Goal: Task Accomplishment & Management: Use online tool/utility

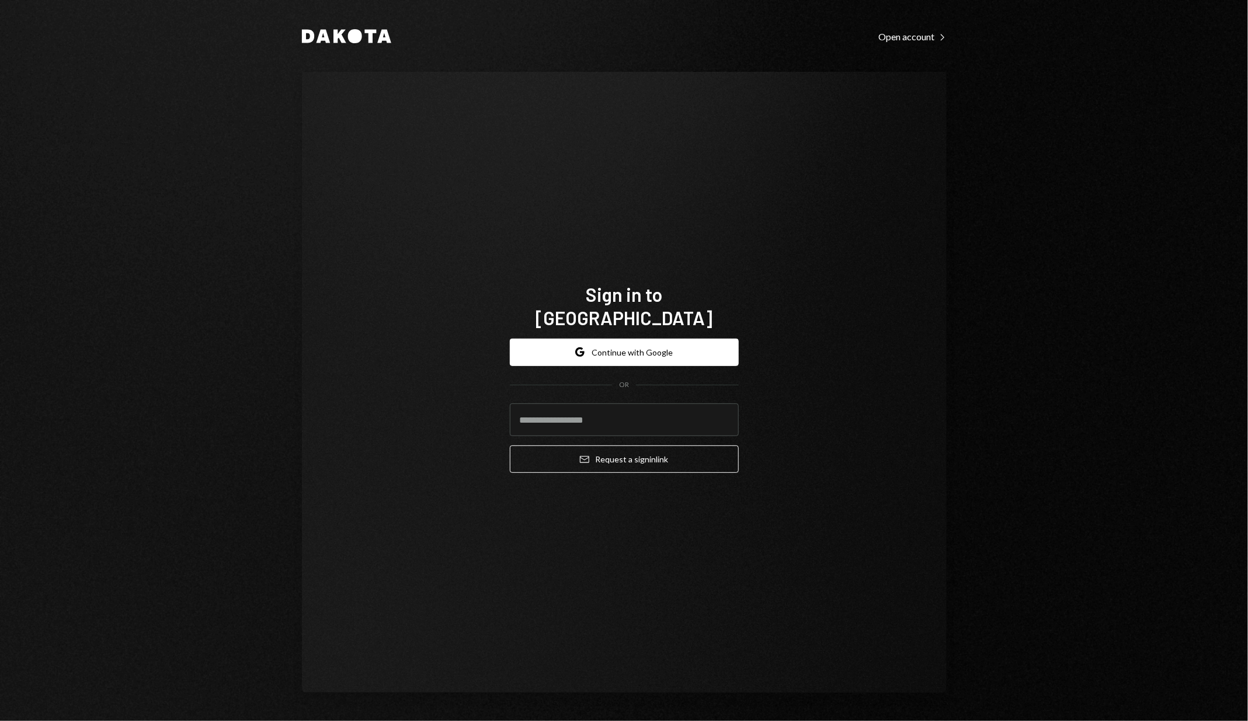
type input "**********"
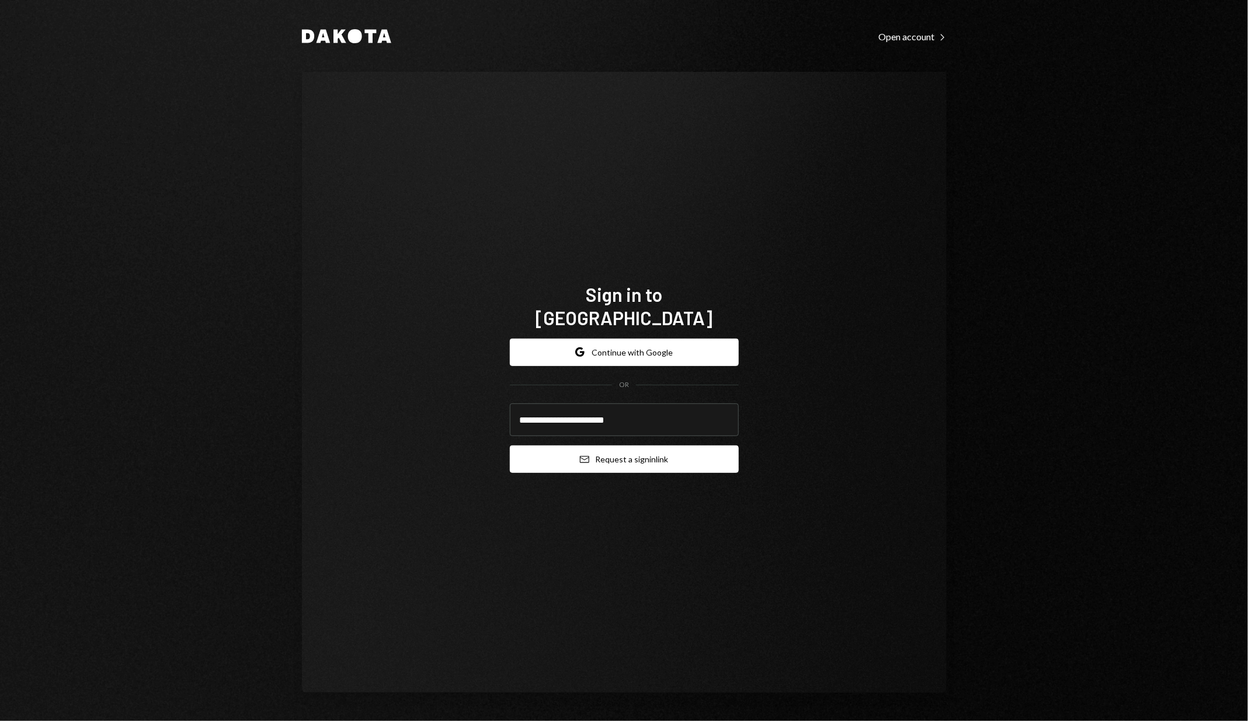
click at [628, 452] on button "Email Request a sign in link" at bounding box center [624, 459] width 229 height 27
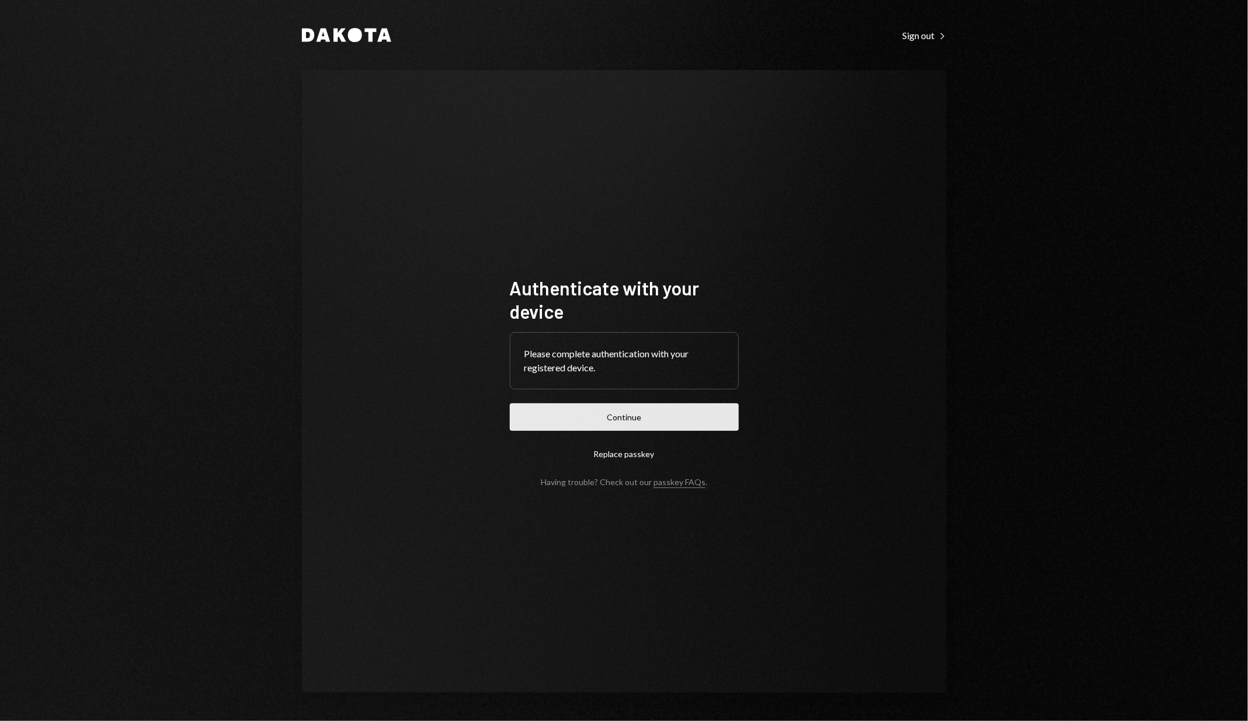
click at [554, 422] on button "Continue" at bounding box center [624, 417] width 229 height 27
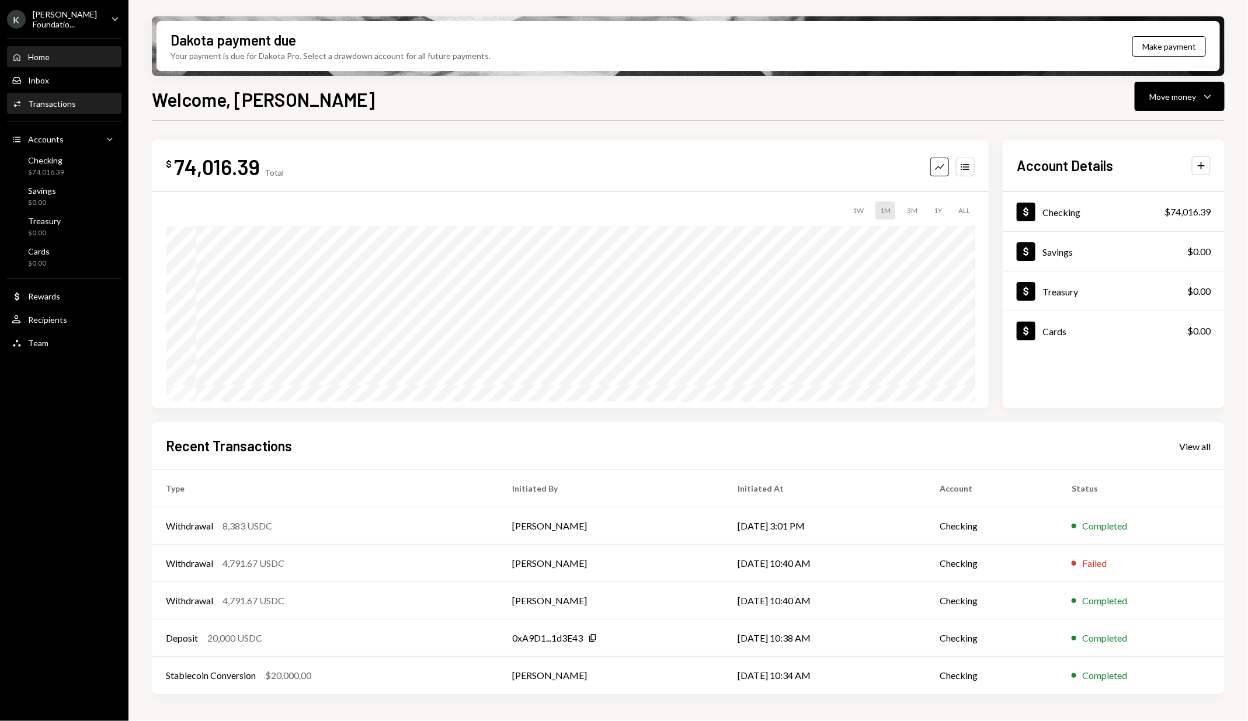
click at [81, 108] on div "Activities Transactions" at bounding box center [64, 104] width 105 height 20
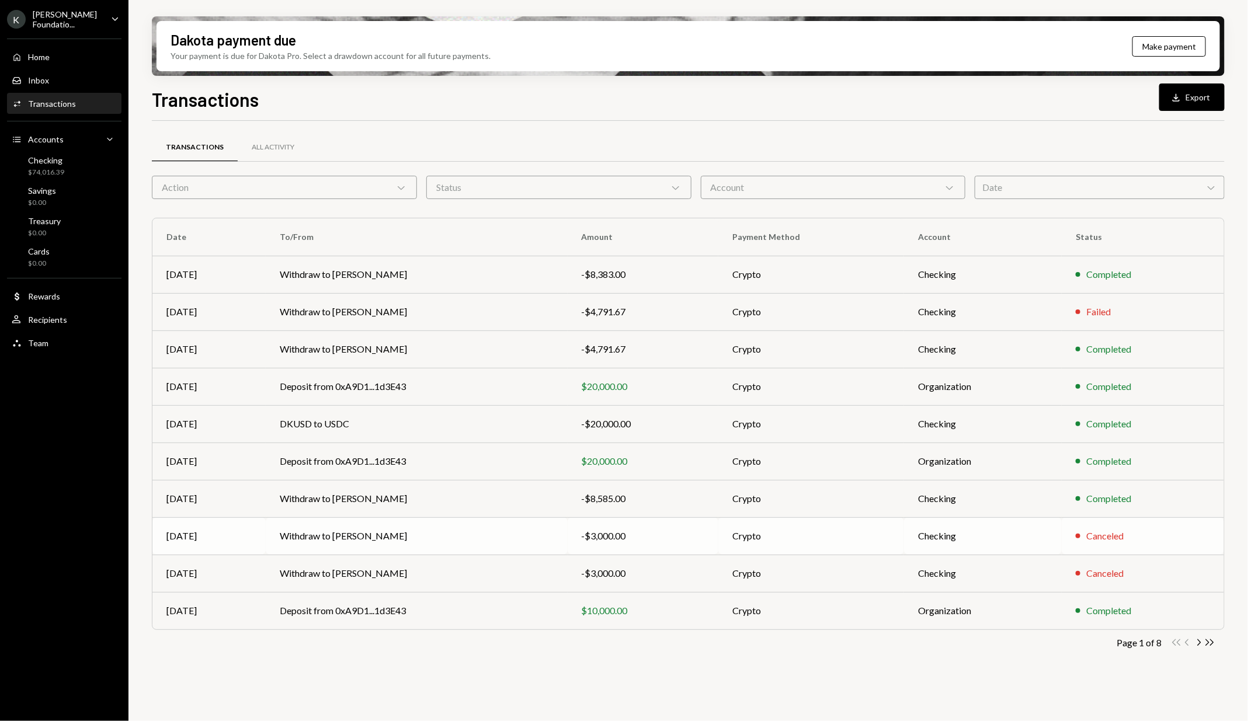
click at [620, 537] on div "-$3,000.00" at bounding box center [643, 536] width 123 height 14
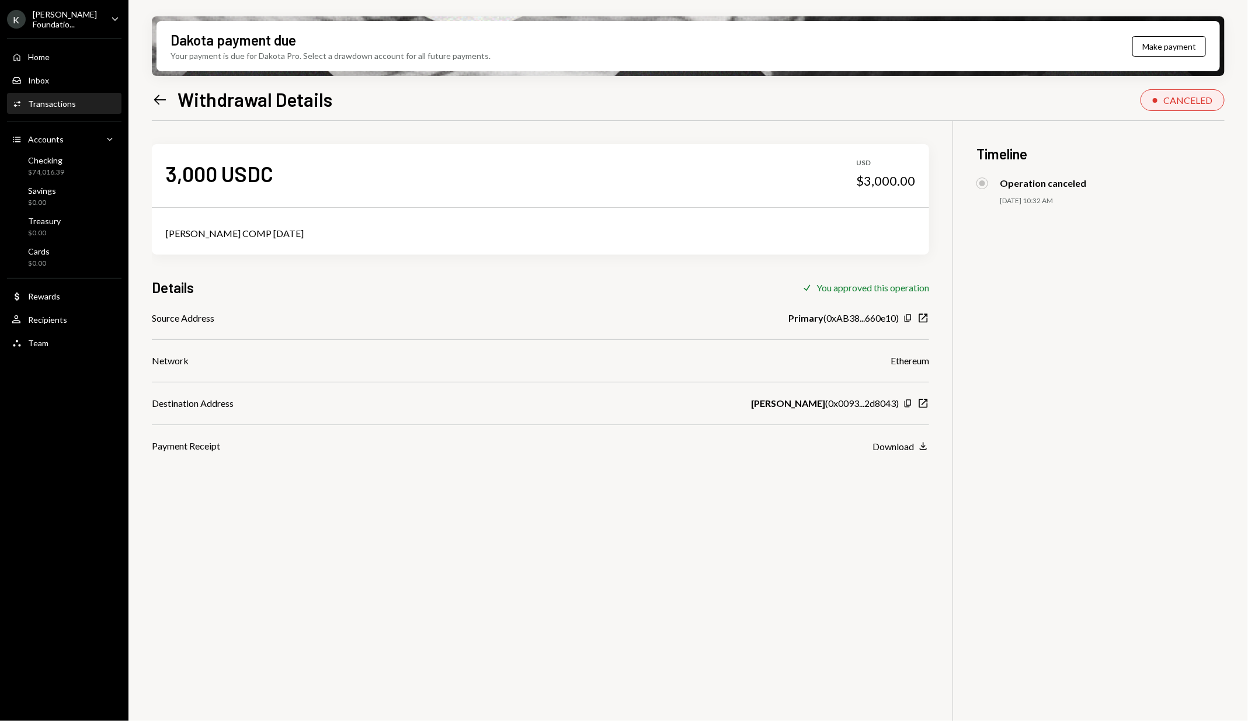
click at [165, 106] on icon "Left Arrow" at bounding box center [160, 100] width 16 height 16
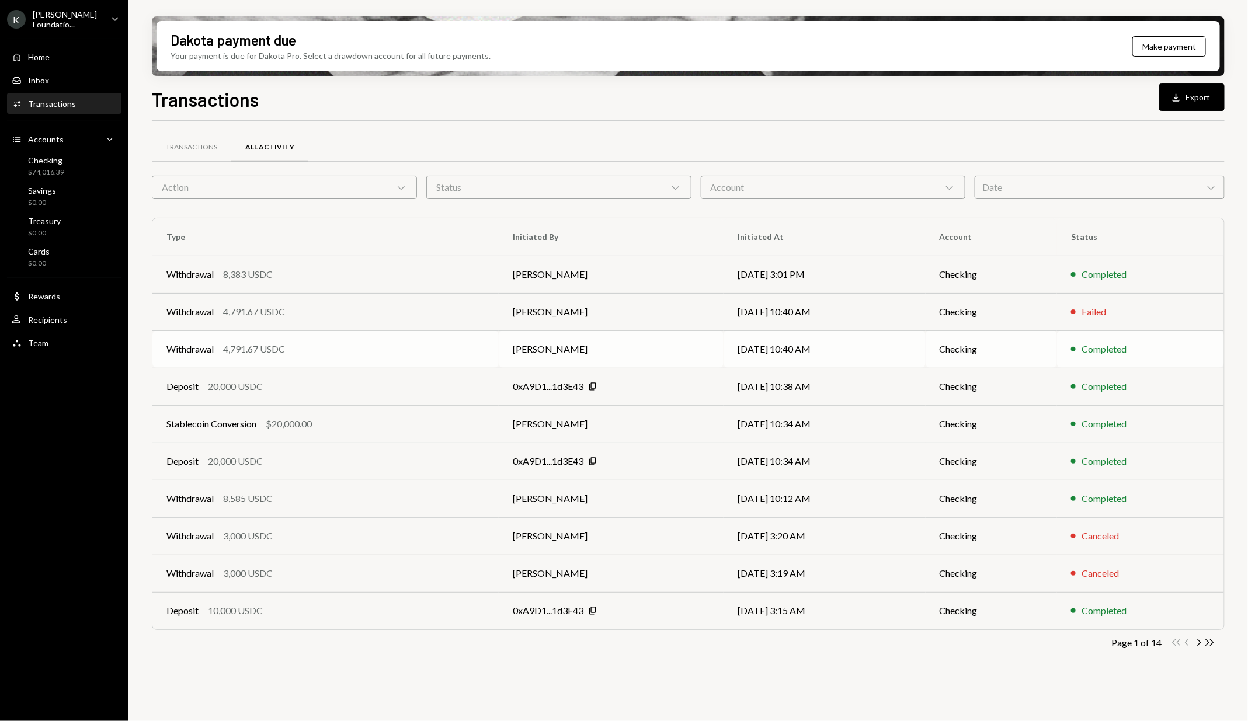
click at [465, 349] on div "Withdrawal 4,791.67 USDC" at bounding box center [325, 349] width 318 height 14
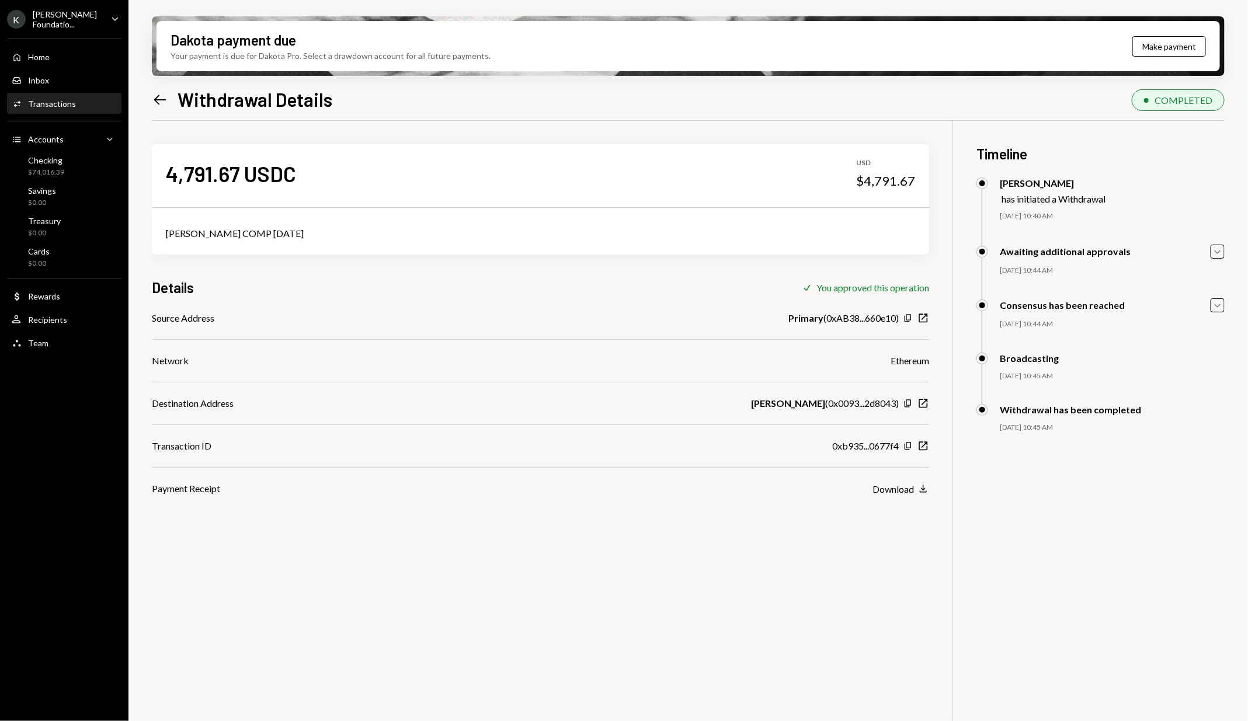
click at [888, 182] on div "$4,791.67" at bounding box center [885, 181] width 59 height 16
copy div "4,791.67"
click at [638, 193] on div "4,791.67 USDC USD $4,791.67" at bounding box center [540, 173] width 777 height 58
click at [151, 94] on div "Dakota payment due Your payment is due for Dakota Pro. Select a drawdown accoun…" at bounding box center [688, 360] width 1120 height 721
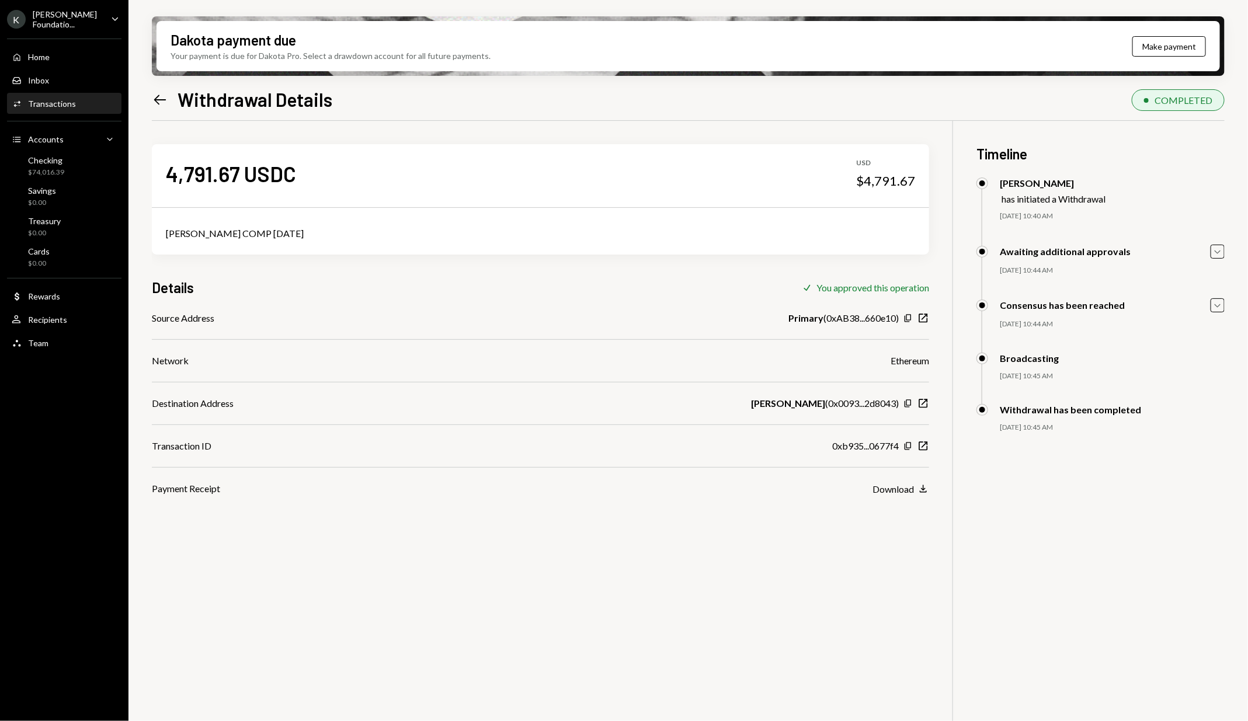
click at [157, 95] on icon "Left Arrow" at bounding box center [160, 100] width 16 height 16
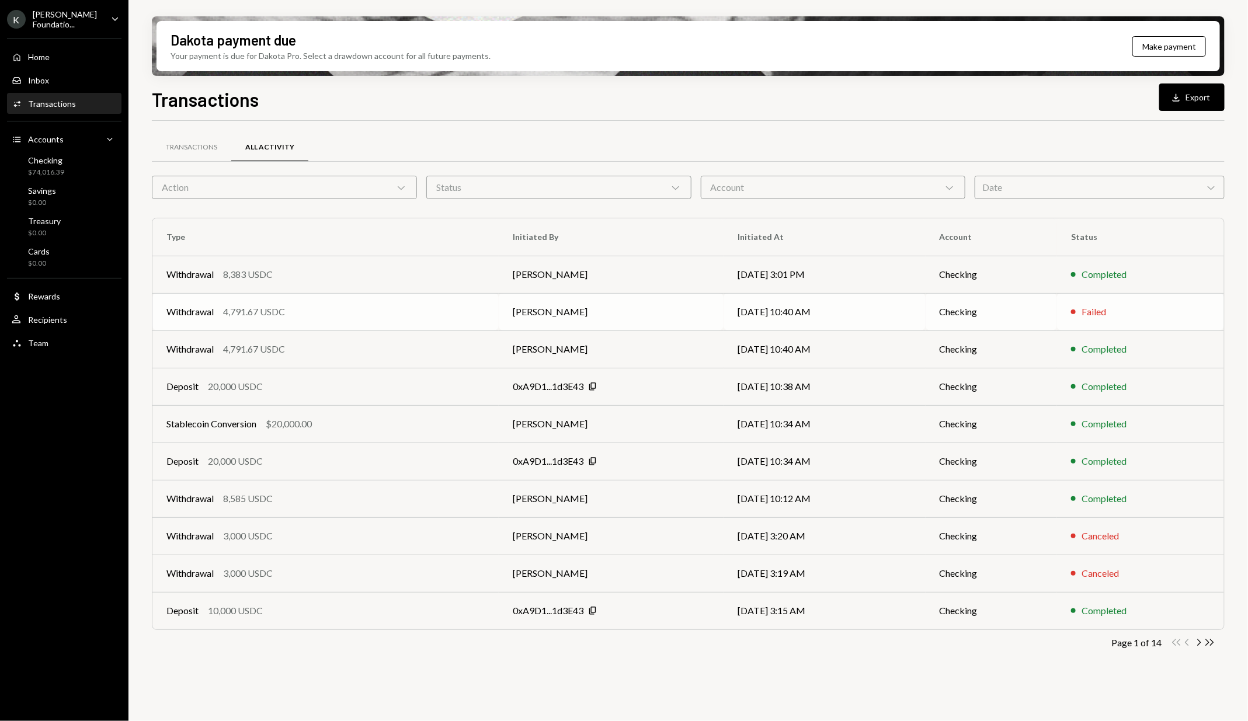
click at [487, 315] on td "Withdrawal 4,791.67 USDC" at bounding box center [325, 311] width 346 height 37
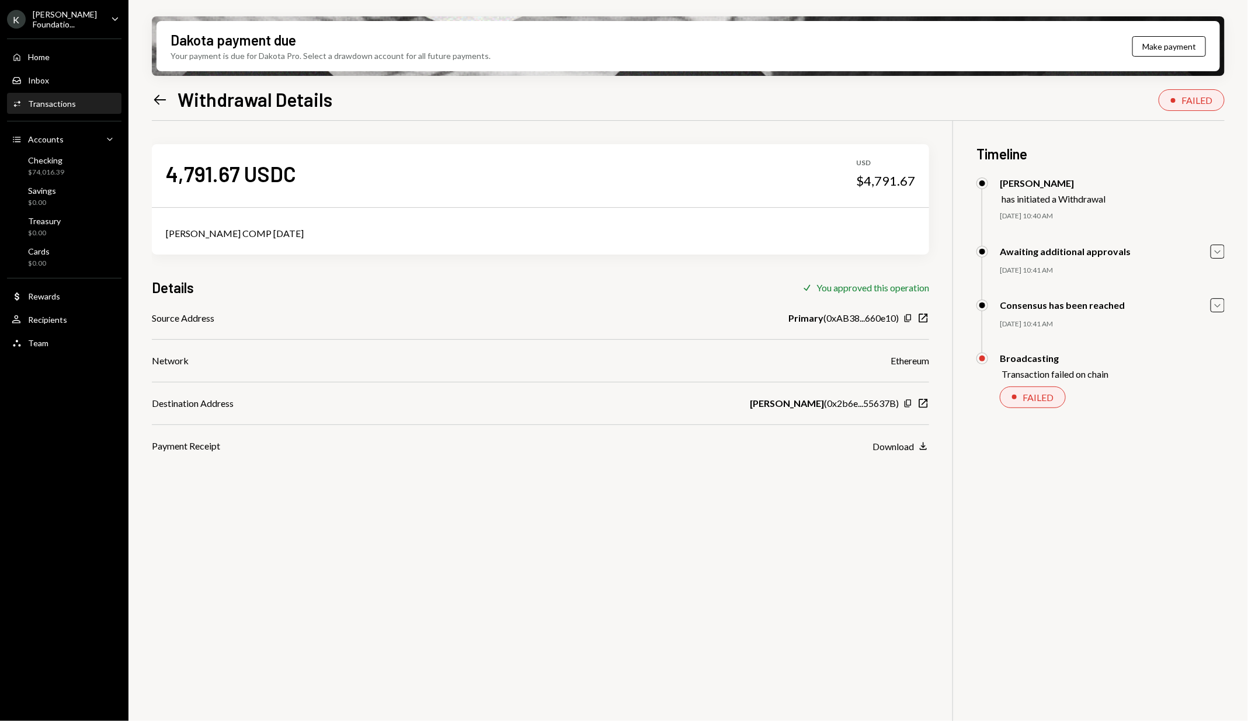
click at [161, 103] on icon "Left Arrow" at bounding box center [160, 100] width 16 height 16
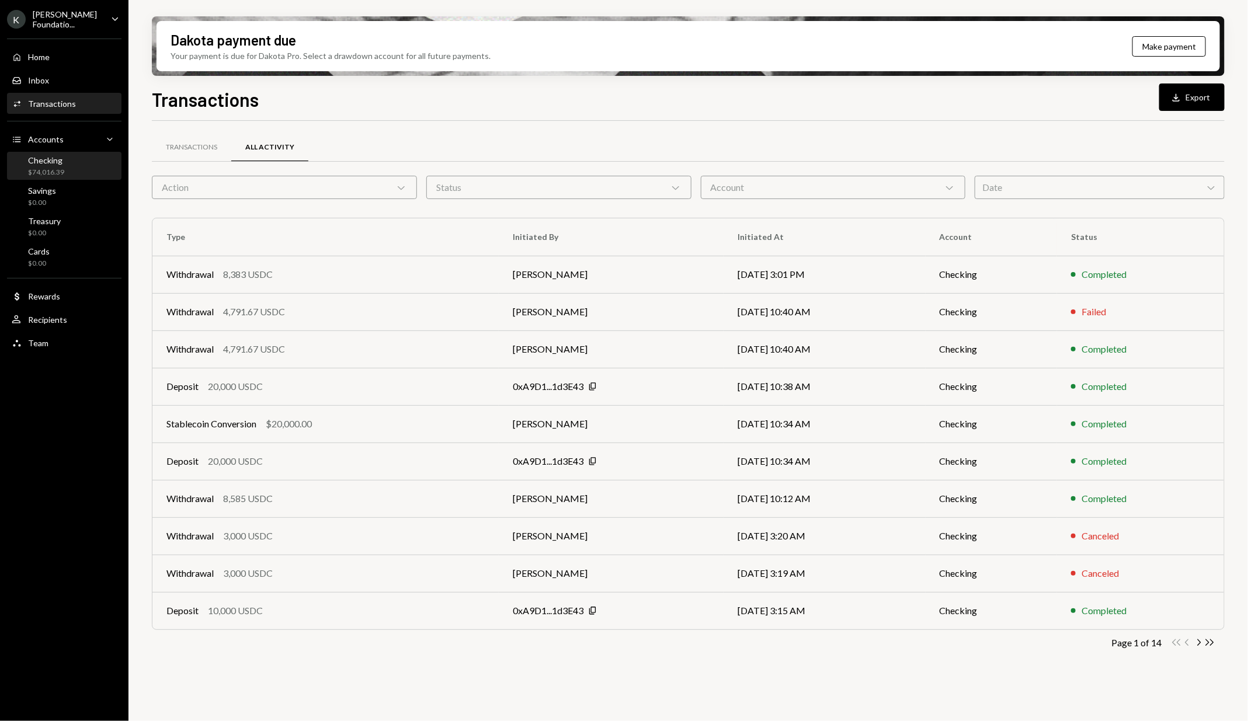
click at [73, 161] on div "Checking $74,016.39" at bounding box center [64, 166] width 105 height 22
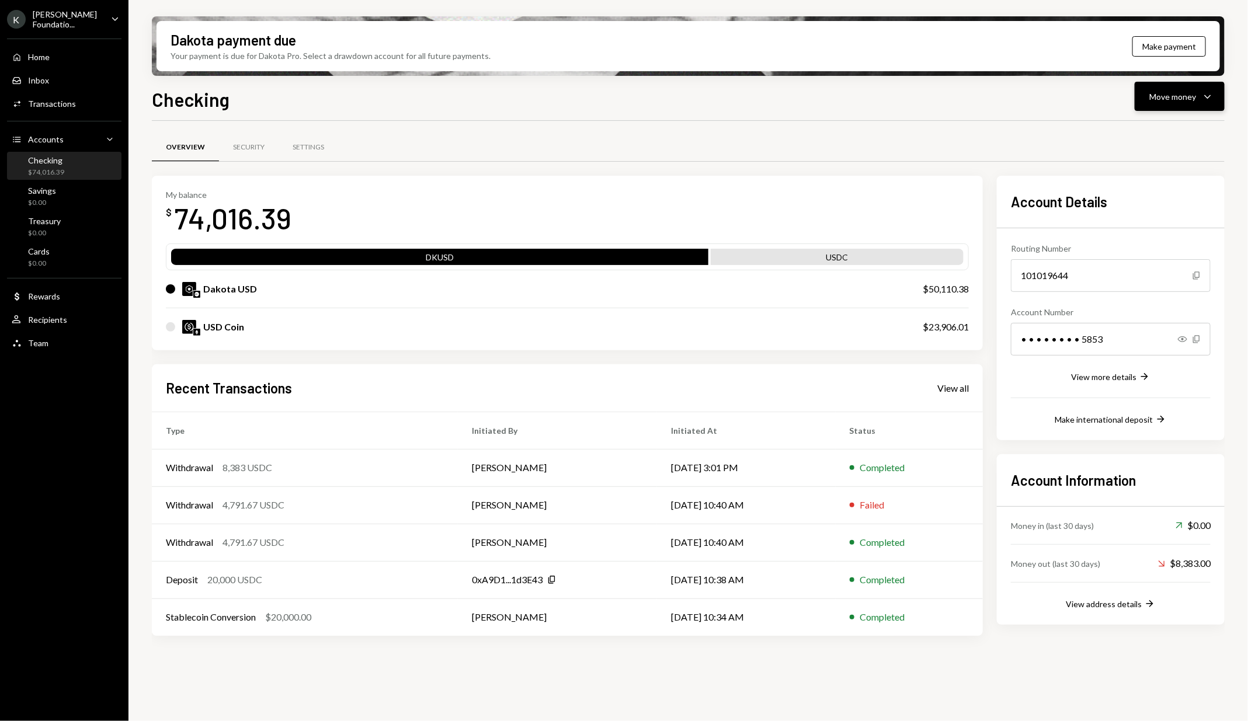
click at [1202, 91] on icon "Caret Down" at bounding box center [1208, 96] width 14 height 14
click at [1145, 133] on div "Send" at bounding box center [1170, 132] width 85 height 12
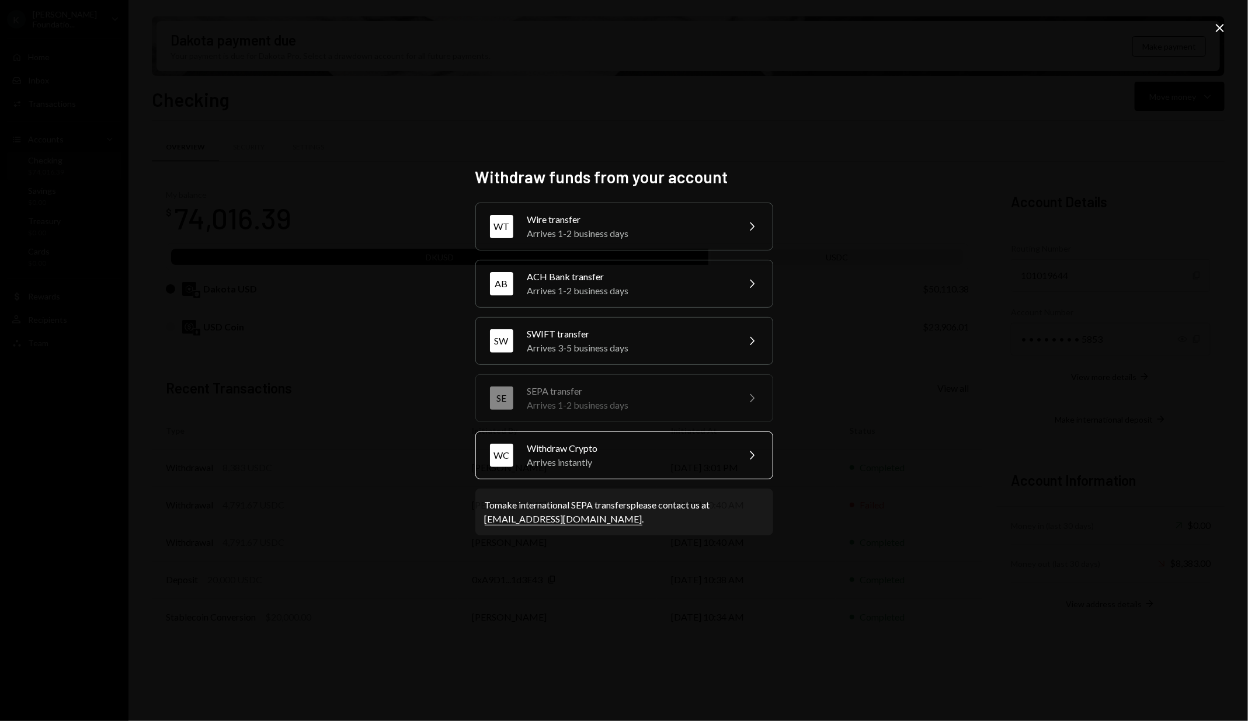
click at [631, 437] on div "WC Withdraw Crypto Arrives instantly Chevron Right" at bounding box center [624, 456] width 298 height 48
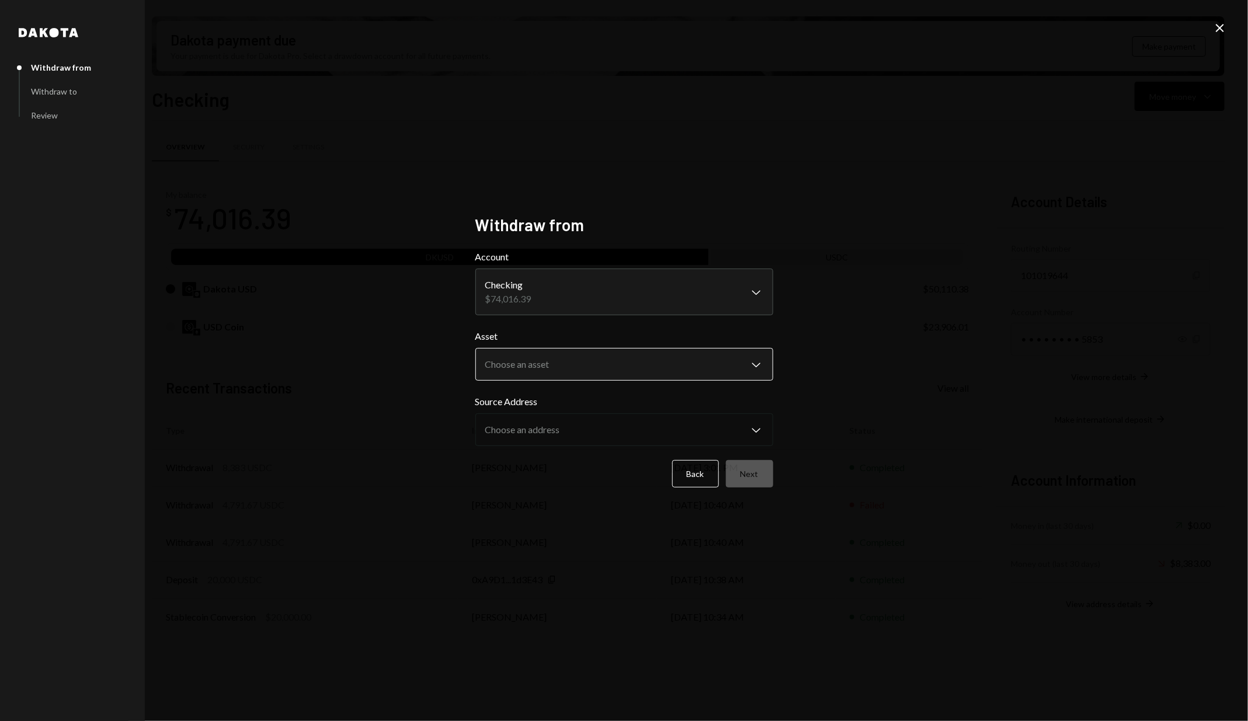
click at [614, 370] on body "K [PERSON_NAME] Foundatio... Caret Down Home Home Inbox Inbox Activities Transa…" at bounding box center [624, 360] width 1248 height 721
select select "****"
click at [751, 471] on button "Next" at bounding box center [749, 473] width 47 height 27
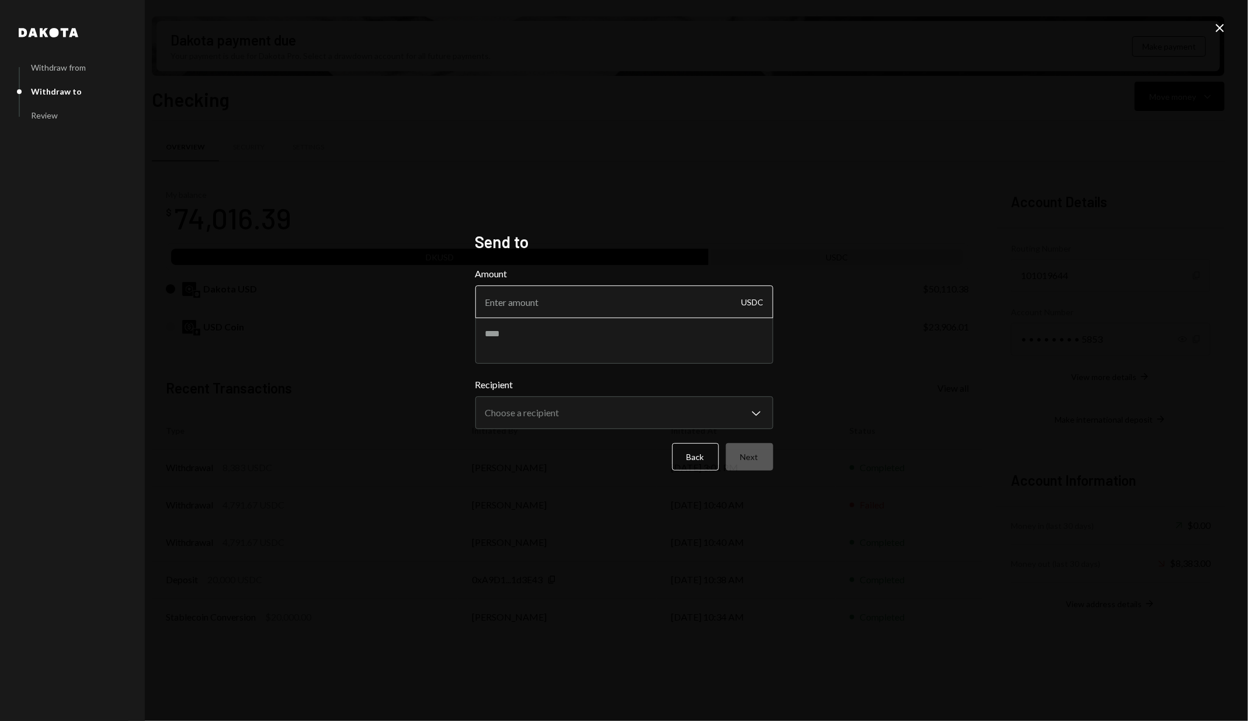
click at [595, 305] on input "Amount" at bounding box center [624, 302] width 298 height 33
paste input "4791.67"
type input "4791.67"
click at [569, 345] on textarea at bounding box center [624, 340] width 298 height 47
type textarea "**********"
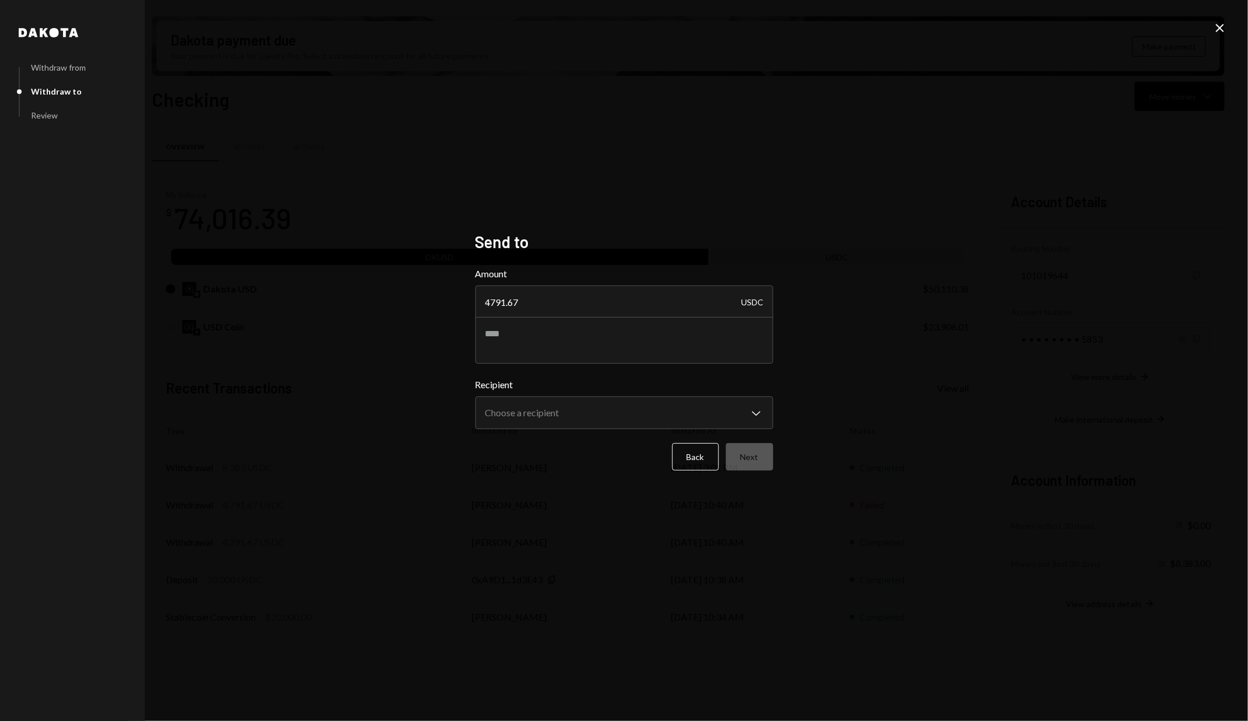
drag, startPoint x: 600, startPoint y: 343, endPoint x: 437, endPoint y: 326, distance: 163.9
click at [437, 326] on div "**********" at bounding box center [624, 360] width 1248 height 721
type textarea "**********"
drag, startPoint x: 531, startPoint y: 308, endPoint x: 422, endPoint y: 294, distance: 110.1
click at [422, 294] on div "**********" at bounding box center [624, 360] width 1248 height 721
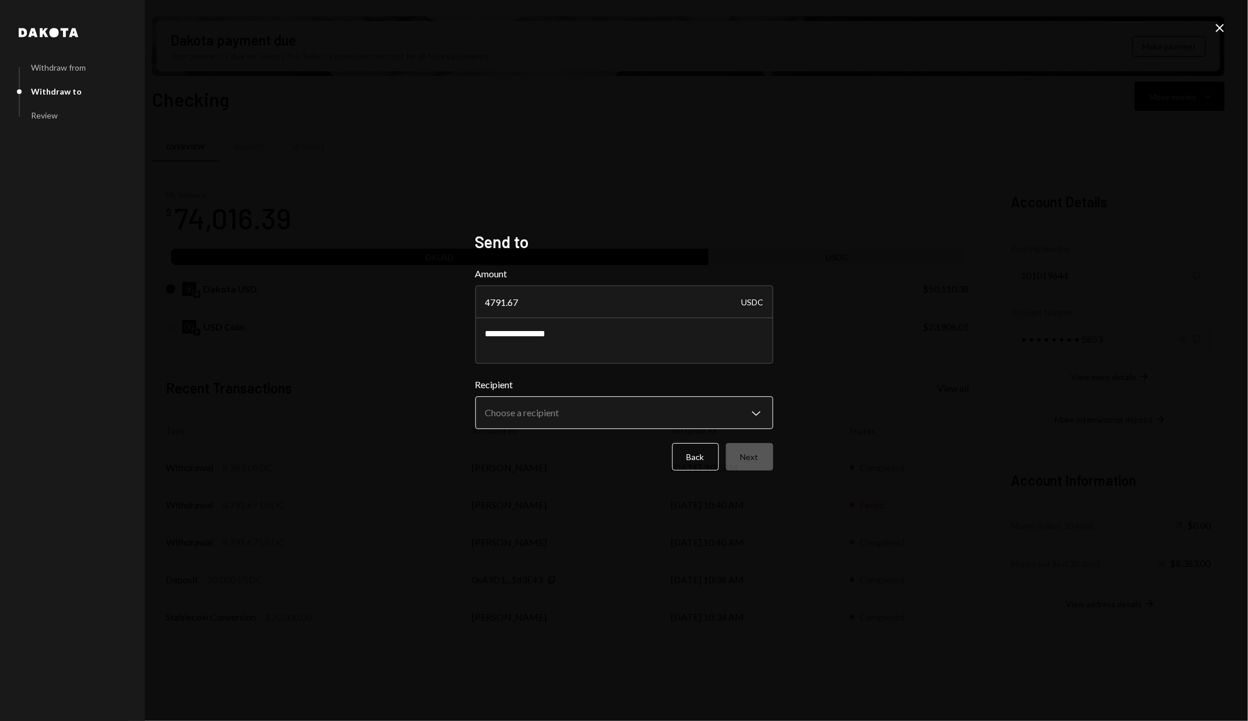
click at [526, 408] on body "K [PERSON_NAME] Foundatio... Caret Down Home Home Inbox Inbox Activities Transa…" at bounding box center [624, 360] width 1248 height 721
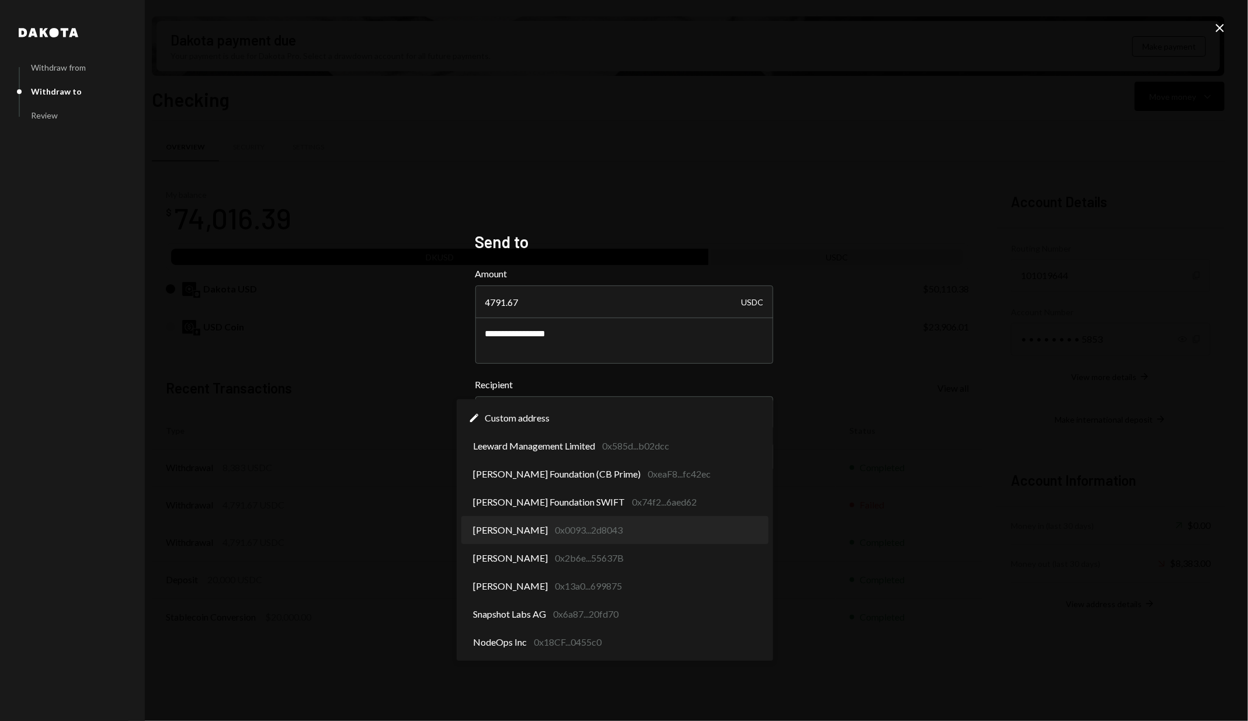
select select "**********"
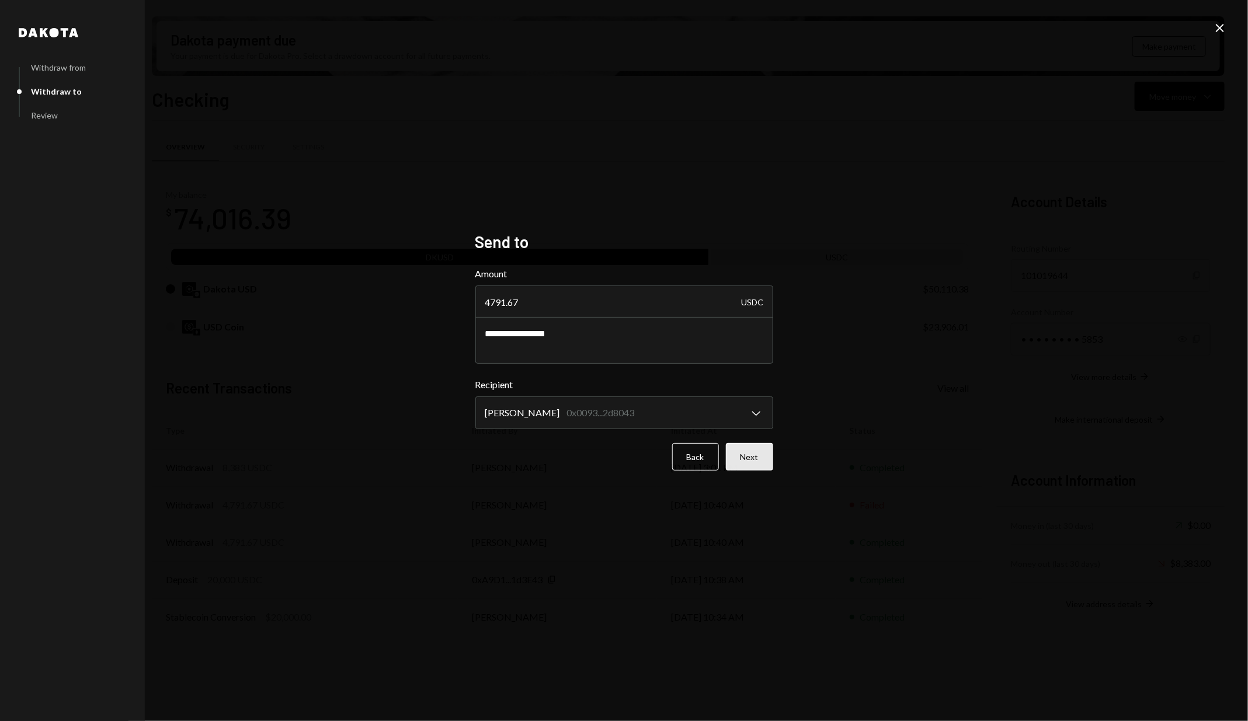
click at [766, 465] on button "Next" at bounding box center [749, 456] width 47 height 27
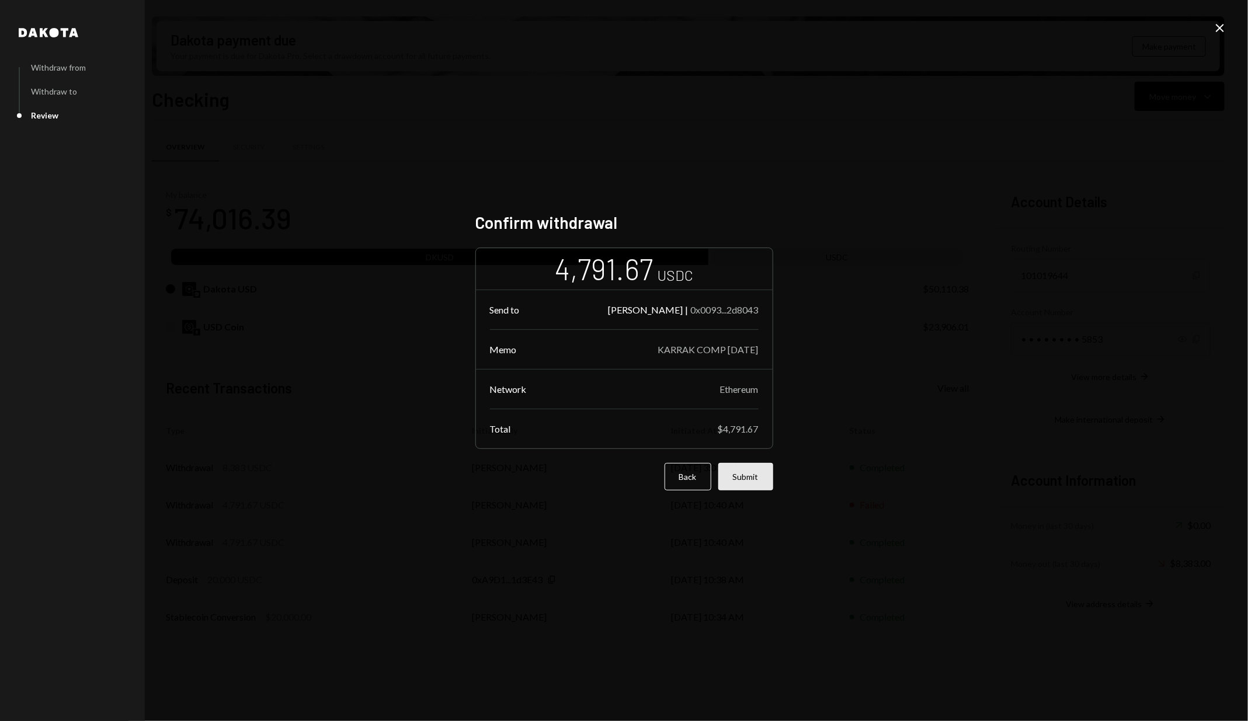
click at [756, 475] on button "Submit" at bounding box center [745, 476] width 55 height 27
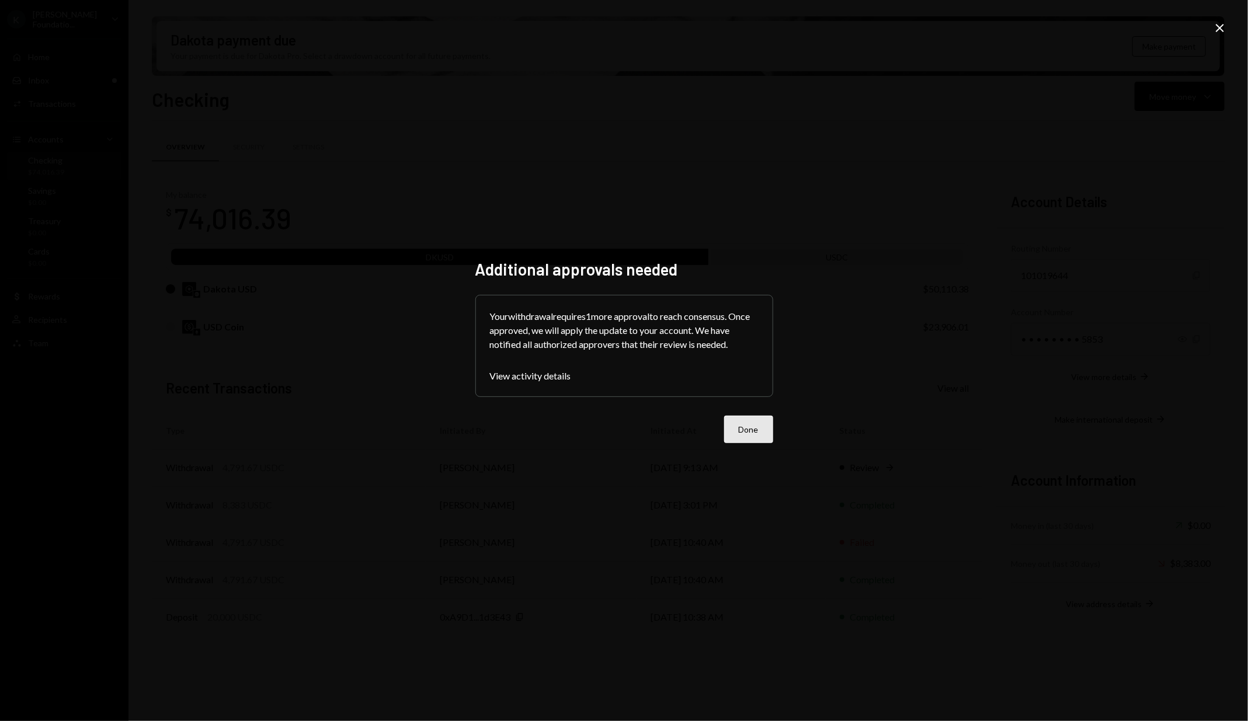
click at [752, 422] on button "Done" at bounding box center [748, 429] width 49 height 27
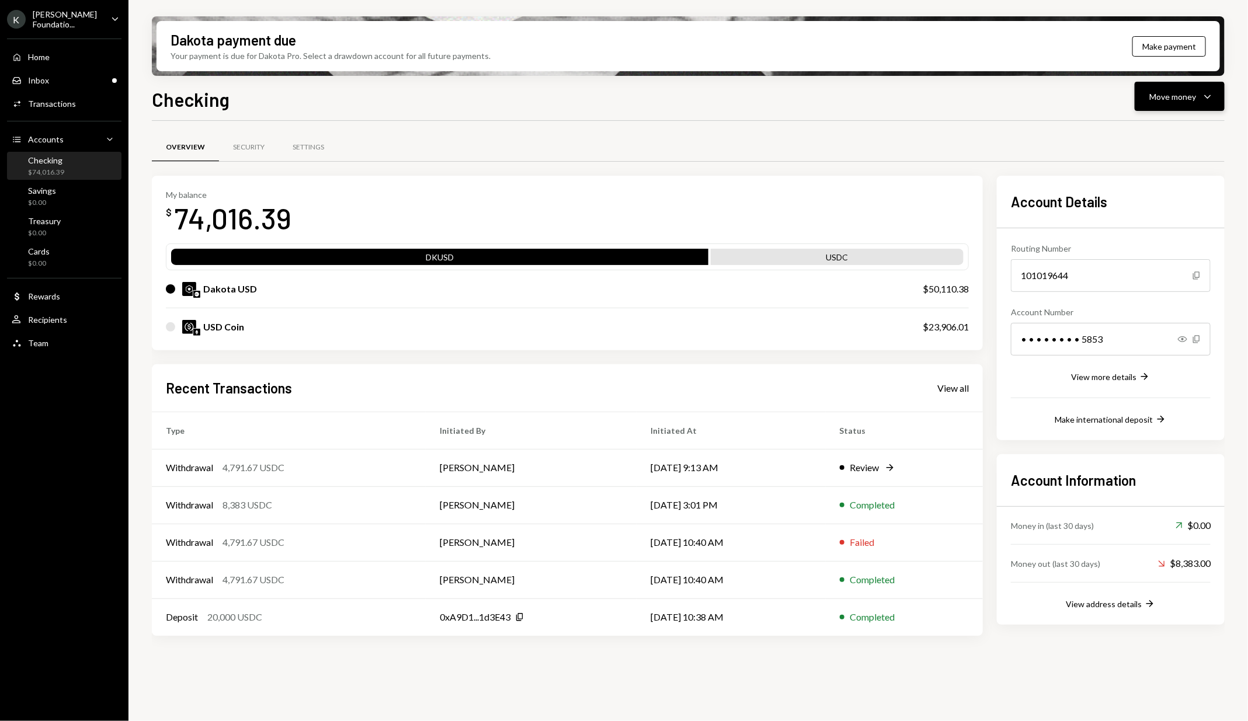
click at [1167, 82] on button "Move money Caret Down" at bounding box center [1180, 96] width 90 height 29
click at [1145, 125] on div "Withdraw Send" at bounding box center [1161, 132] width 117 height 26
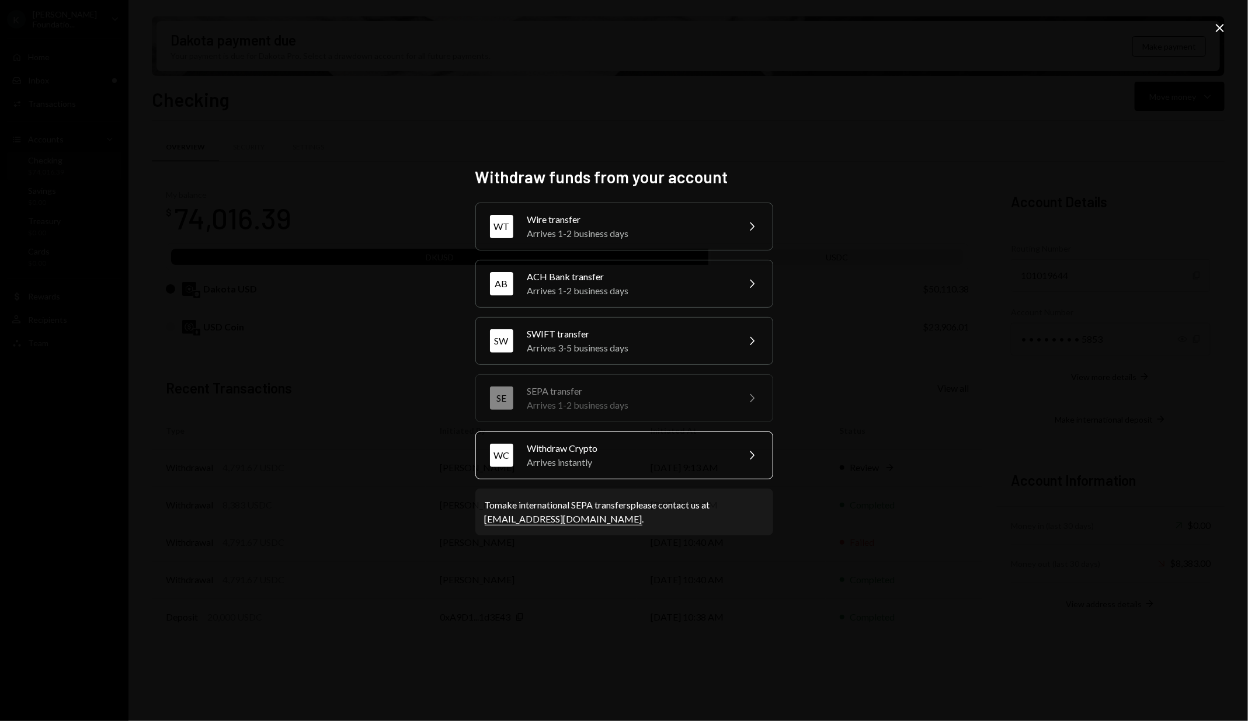
click at [582, 439] on div "WC Withdraw Crypto Arrives instantly Chevron Right" at bounding box center [624, 456] width 298 height 48
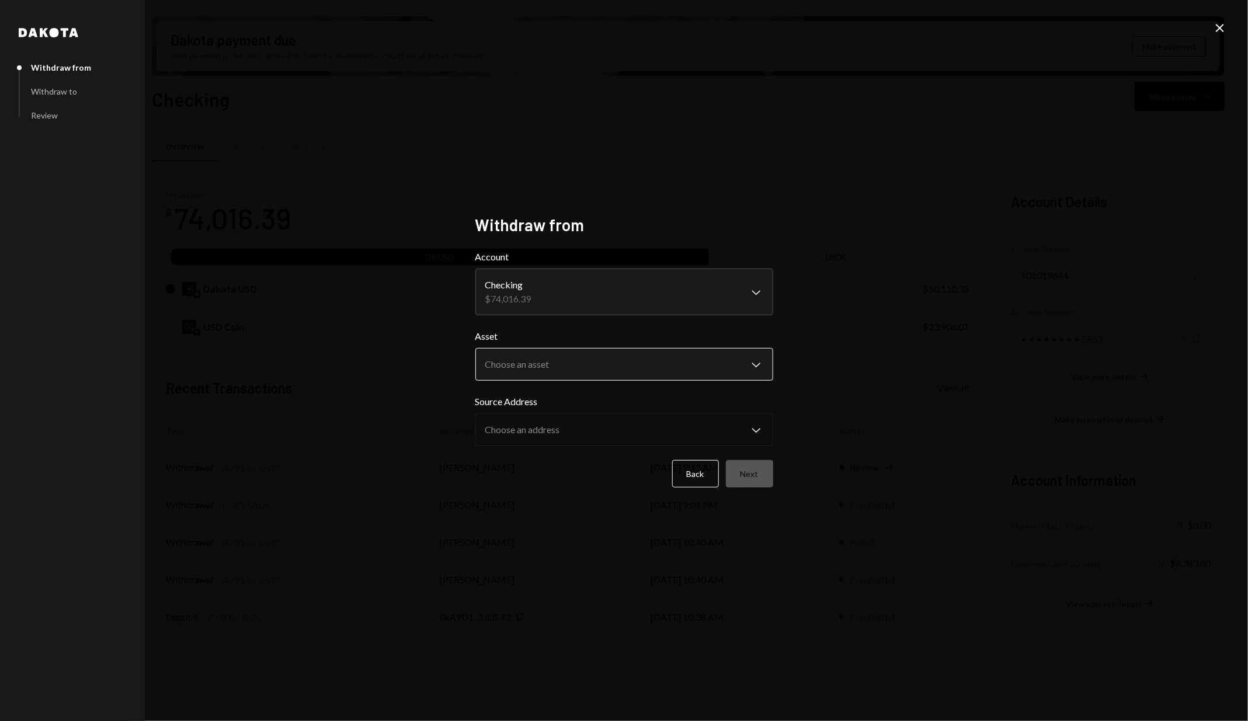
click at [593, 362] on body "K [PERSON_NAME] Foundatio... Caret Down Home Home Inbox Inbox Activities Transa…" at bounding box center [624, 360] width 1248 height 721
select select "****"
click at [753, 478] on button "Next" at bounding box center [749, 473] width 47 height 27
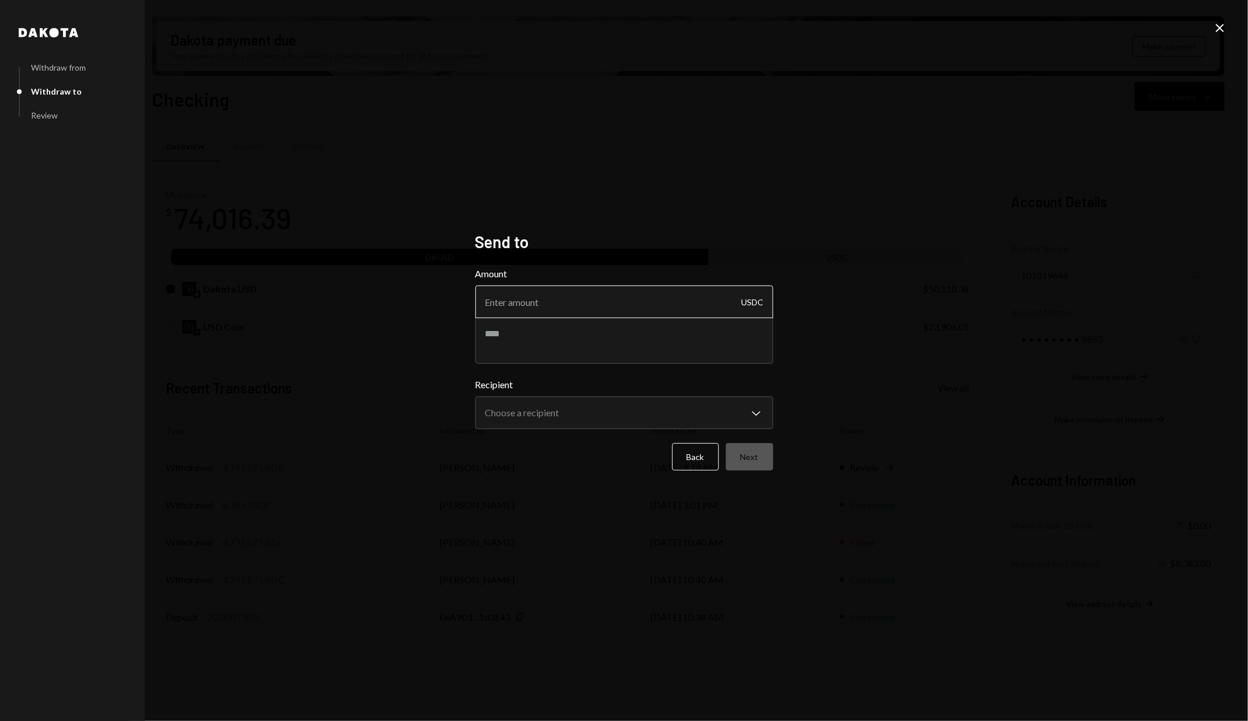
click at [599, 298] on input "Amount" at bounding box center [624, 302] width 298 height 33
paste input "4791.67"
type input "4791.67"
click at [567, 344] on textarea at bounding box center [624, 340] width 298 height 47
type textarea "*"
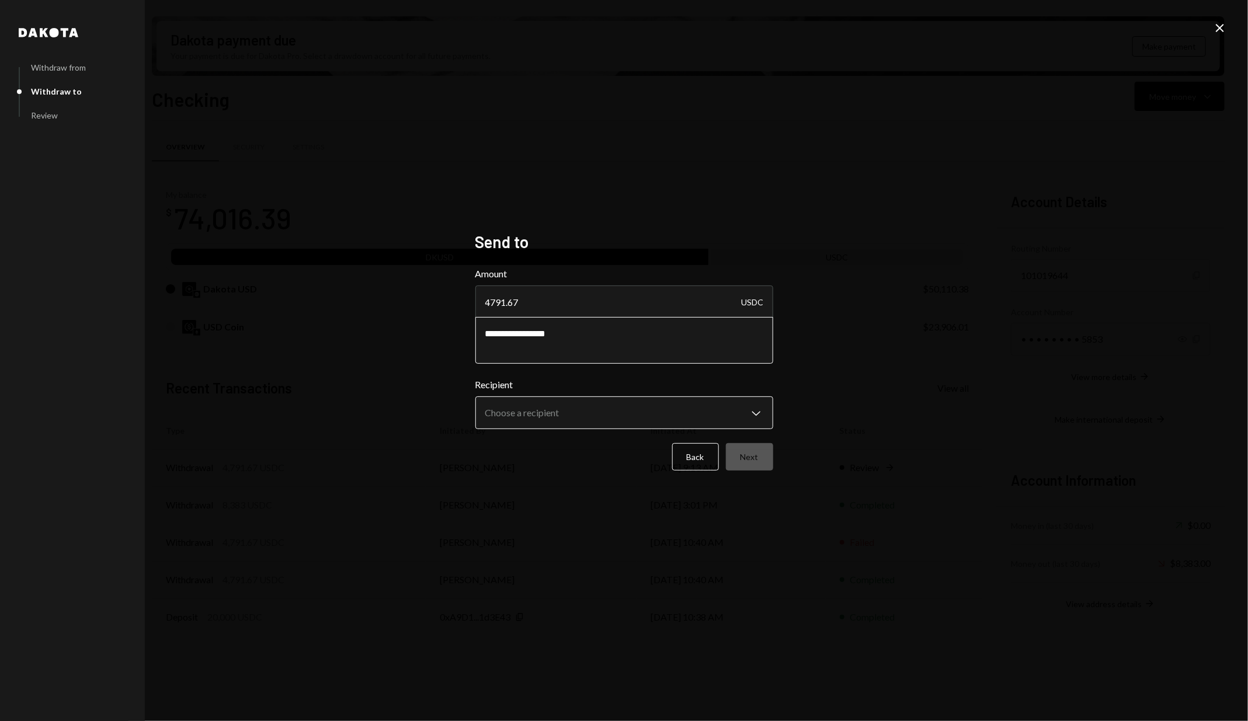
type textarea "**********"
click at [590, 411] on body "K [PERSON_NAME] Foundatio... Caret Down Home Home Inbox Inbox Activities Transa…" at bounding box center [624, 360] width 1248 height 721
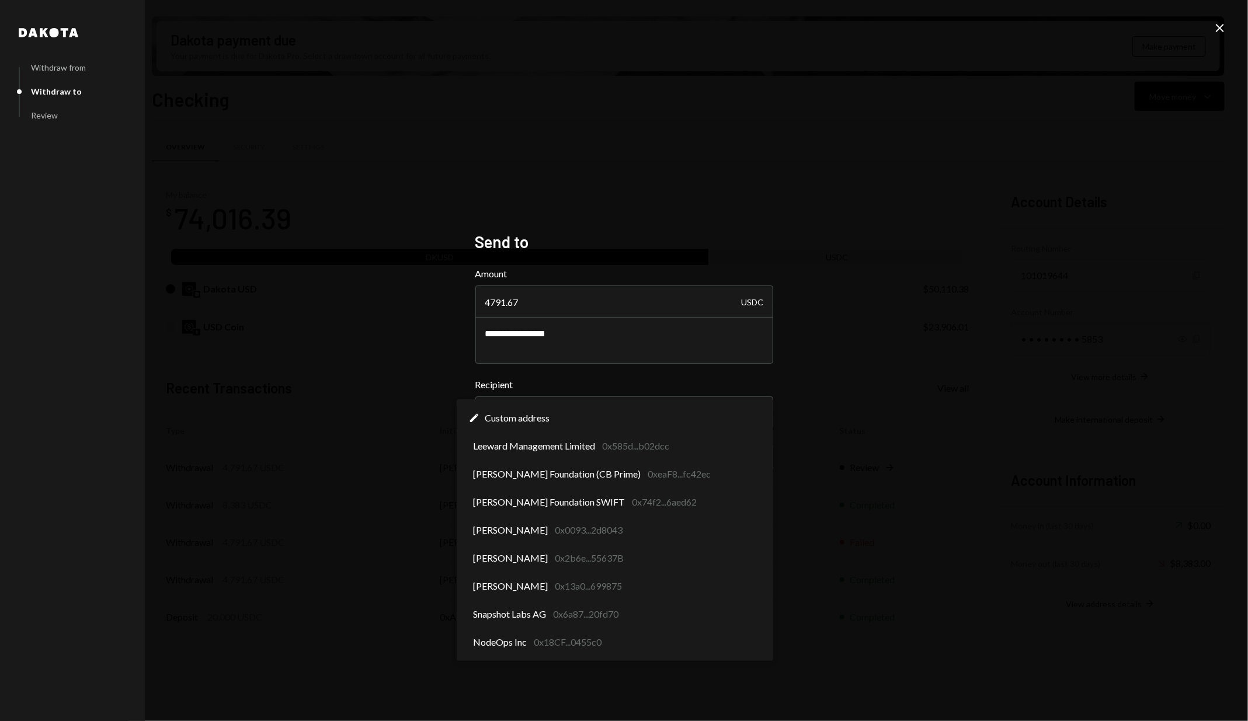
click at [1028, 281] on div "**********" at bounding box center [624, 360] width 1248 height 721
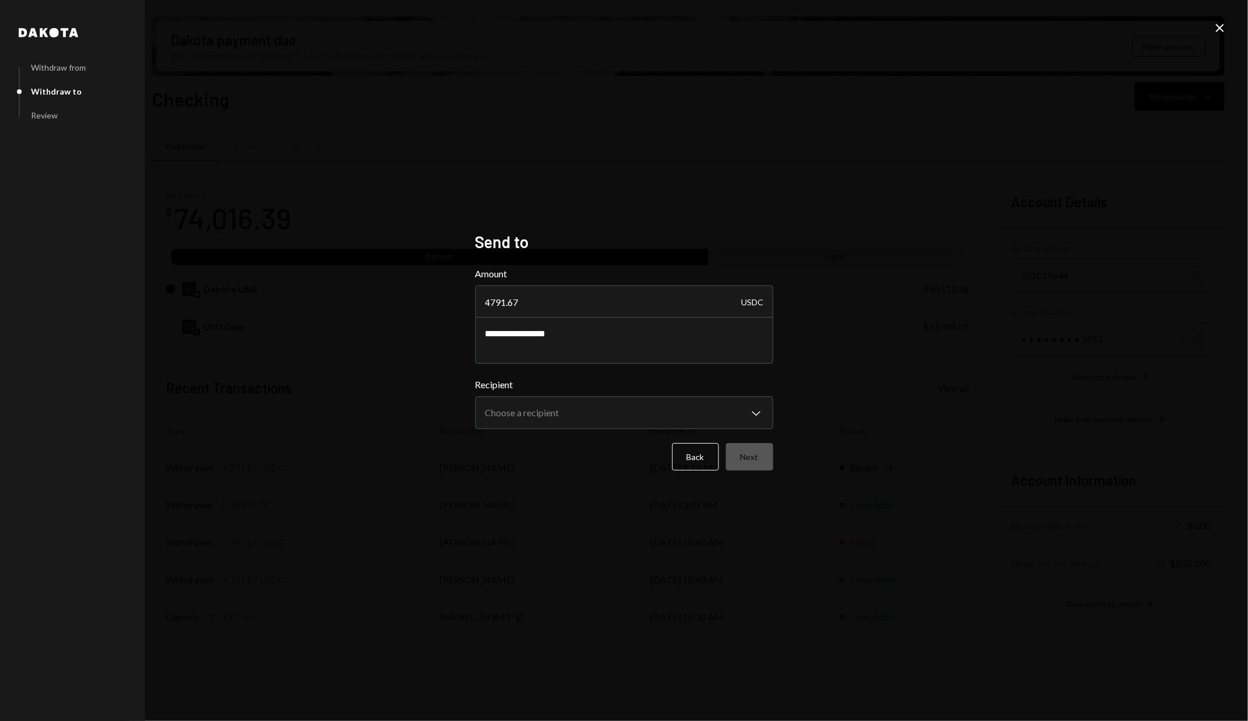
click at [1220, 30] on icon "Close" at bounding box center [1220, 28] width 14 height 14
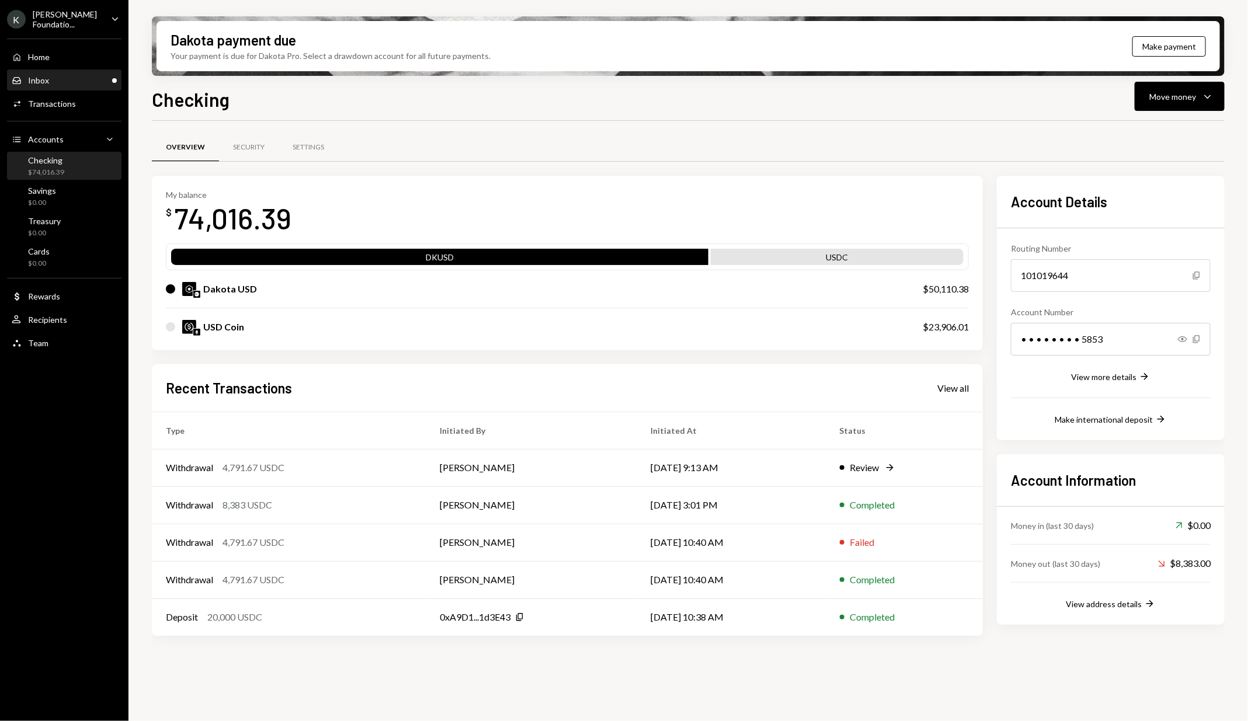
click at [91, 81] on div "Inbox Inbox" at bounding box center [64, 80] width 105 height 11
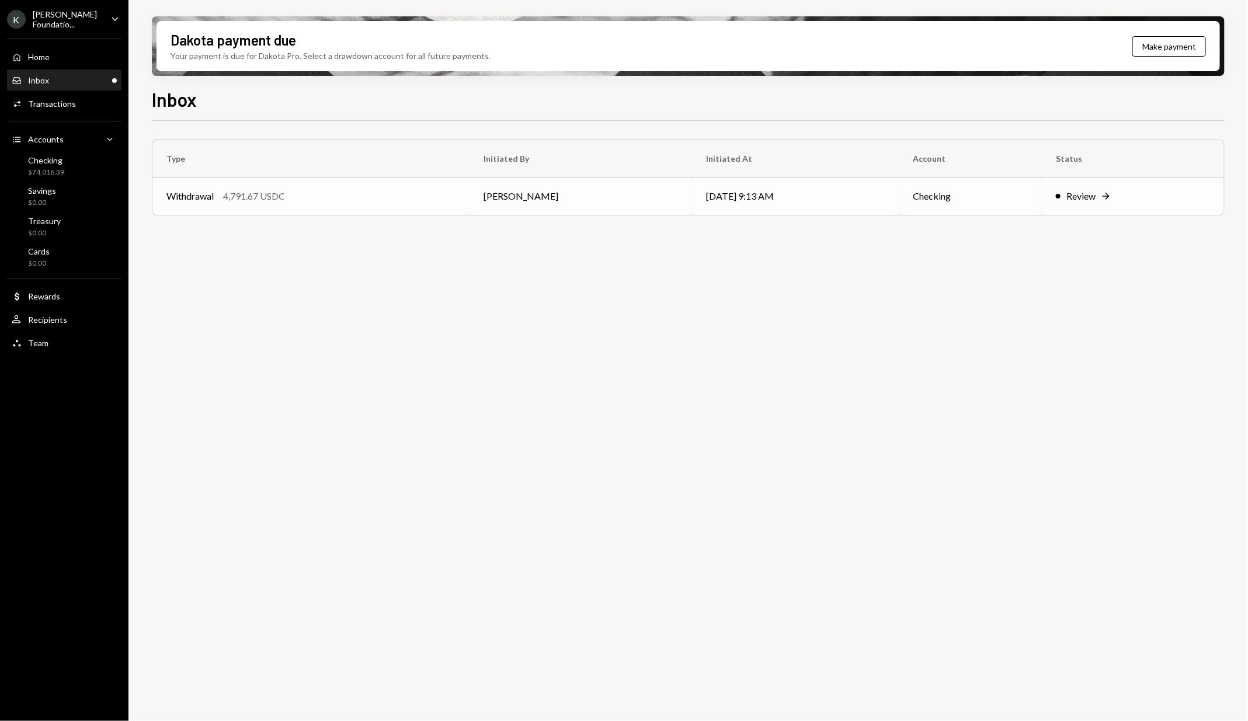
click at [377, 191] on div "Withdrawal 4,791.67 USDC" at bounding box center [310, 196] width 289 height 14
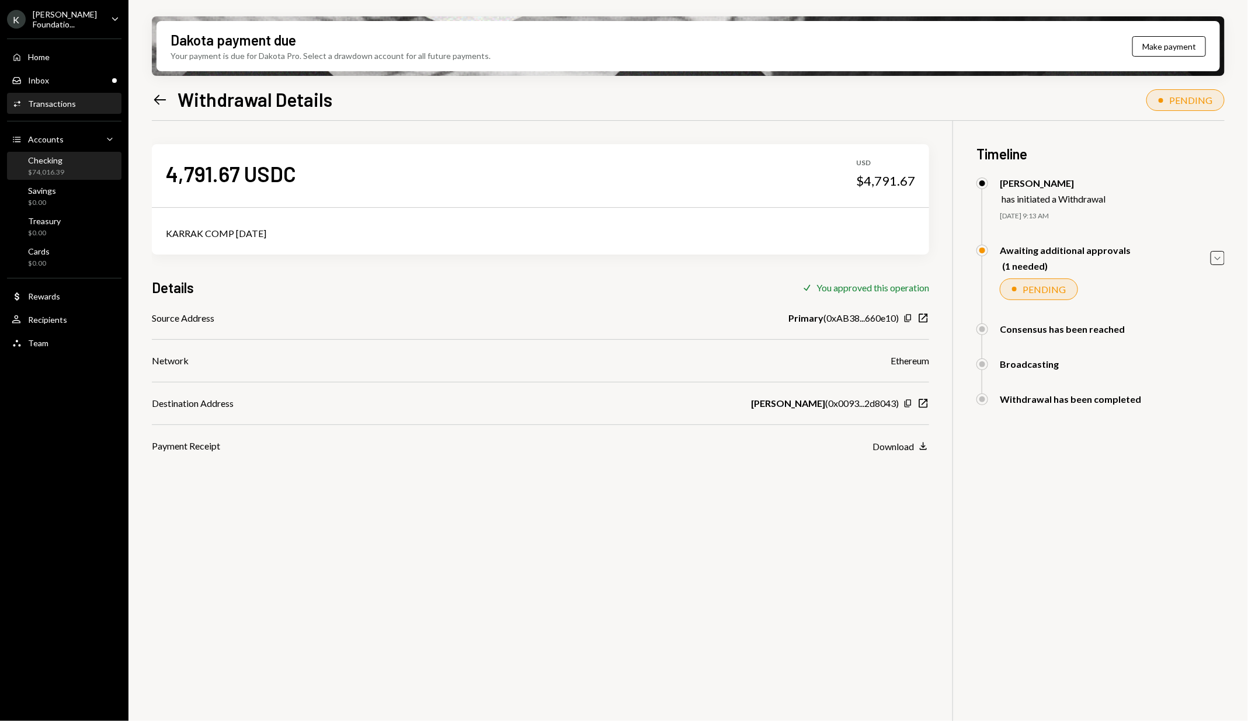
click at [60, 156] on div "Checking" at bounding box center [46, 160] width 36 height 10
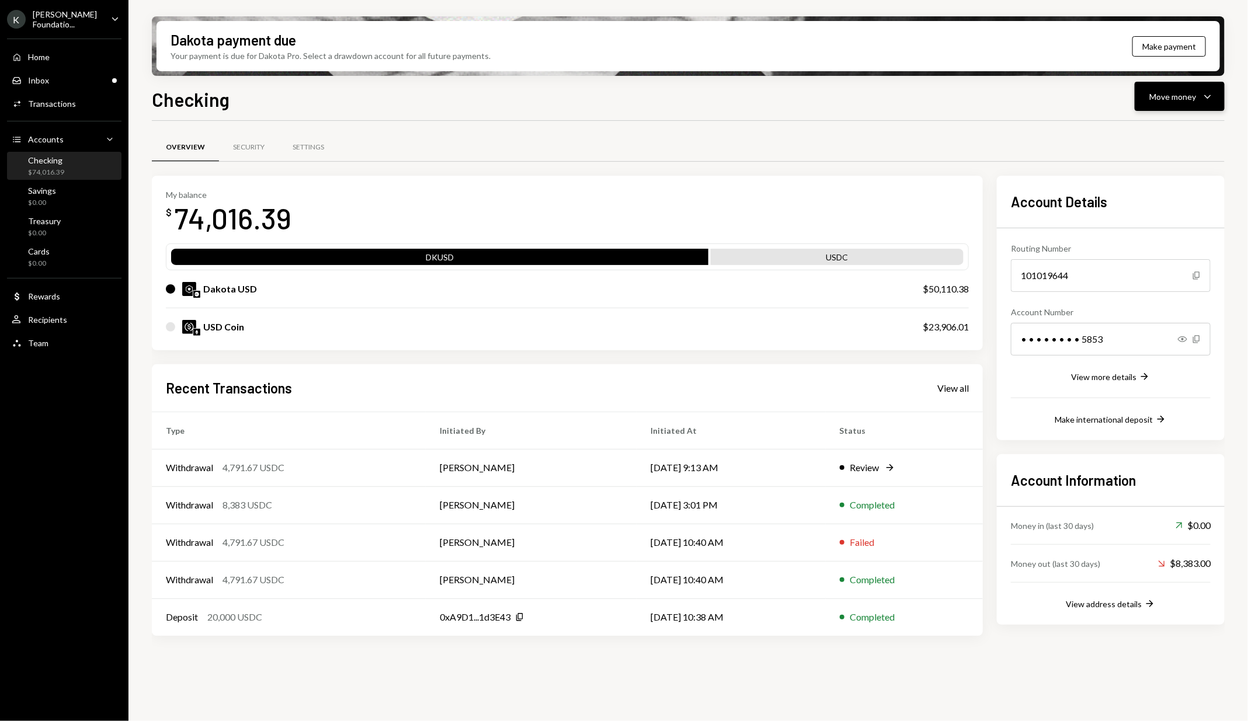
click at [1184, 99] on div "Move money" at bounding box center [1172, 97] width 47 height 12
click at [1138, 127] on div "Send" at bounding box center [1170, 132] width 85 height 12
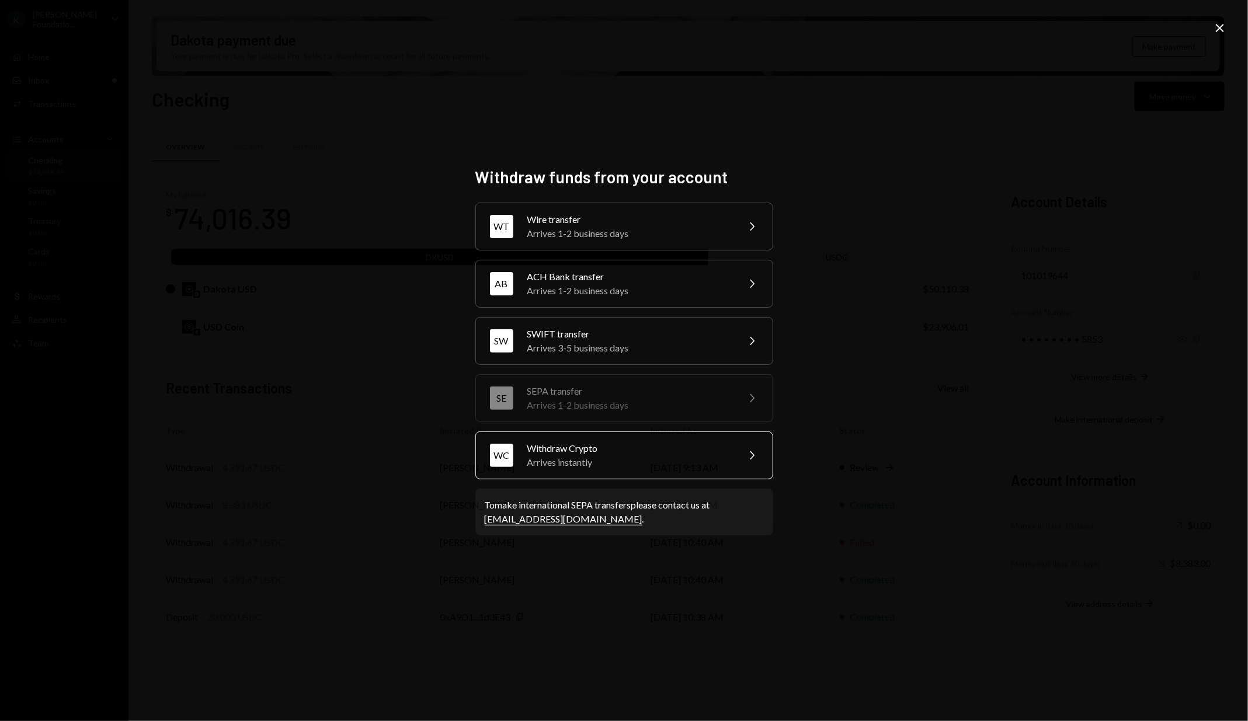
click at [606, 456] on div "Arrives instantly" at bounding box center [628, 463] width 203 height 14
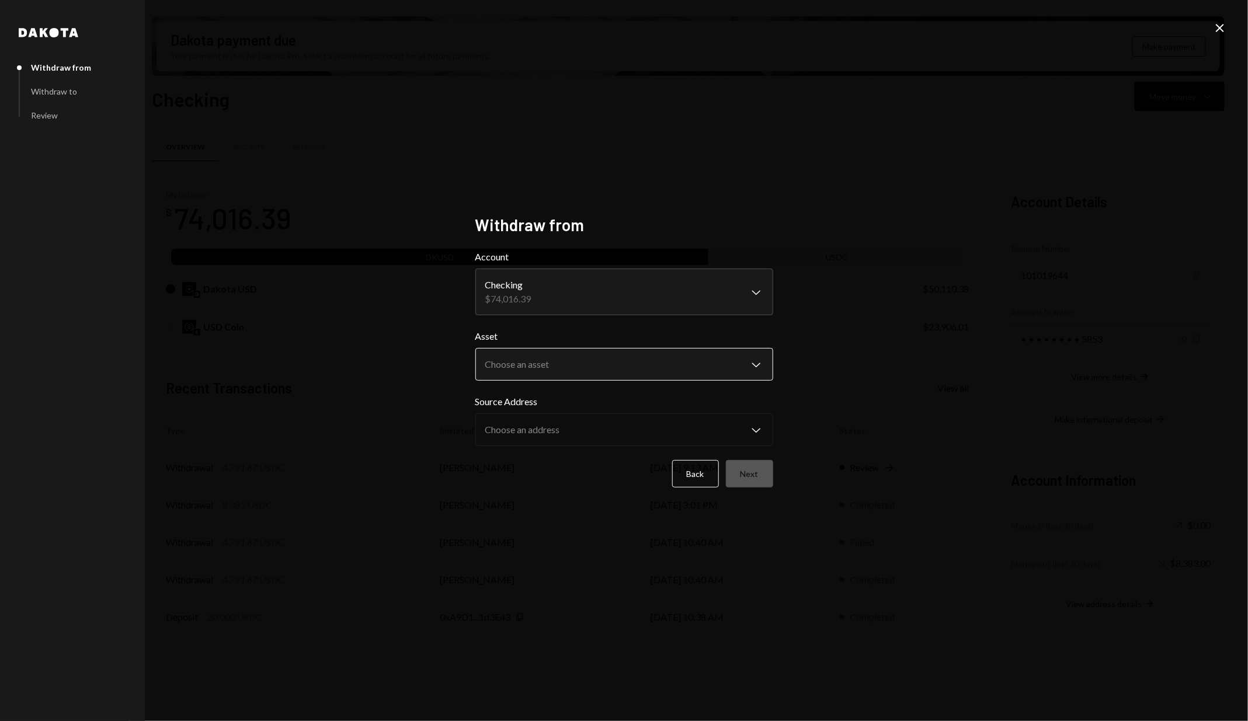
click at [607, 361] on body "K [PERSON_NAME] Foundatio... Caret Down Home Home Inbox Inbox Activities Transa…" at bounding box center [624, 360] width 1248 height 721
select select "****"
click at [754, 482] on button "Next" at bounding box center [749, 473] width 47 height 27
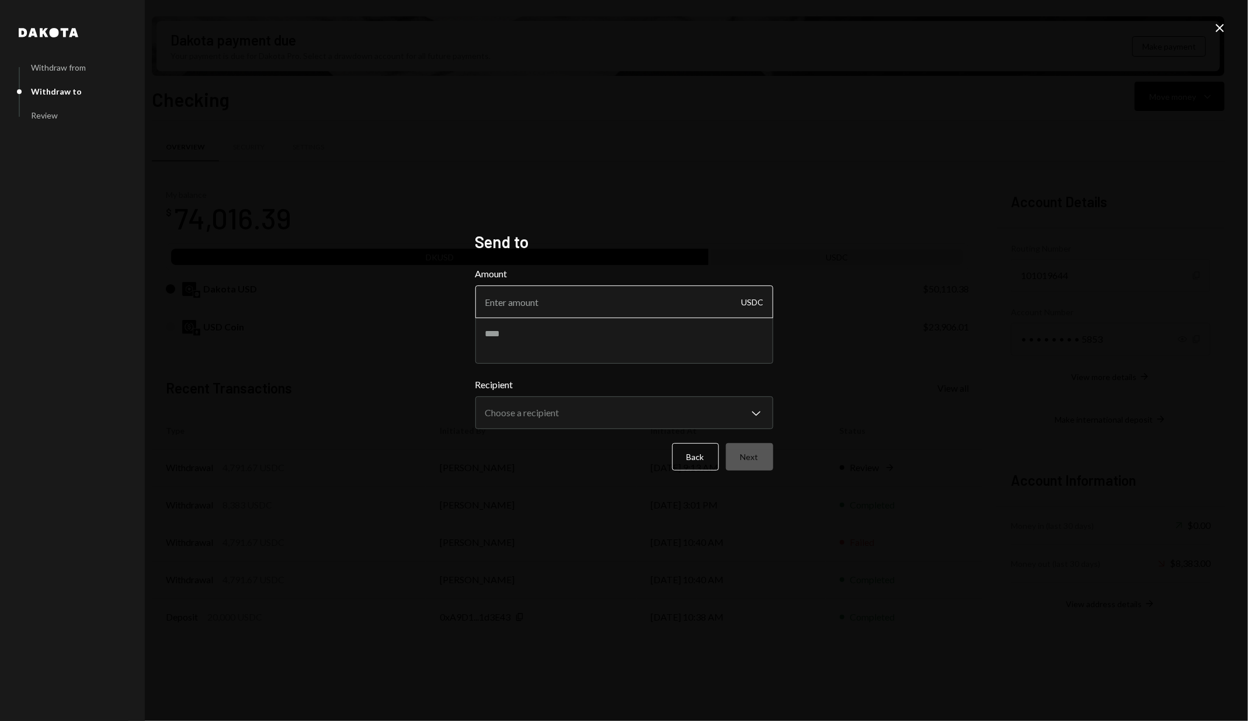
click at [559, 310] on input "Amount" at bounding box center [624, 302] width 298 height 33
paste input "4791.67"
type input "4791.67"
click at [544, 341] on textarea at bounding box center [624, 340] width 298 height 47
type textarea "**********"
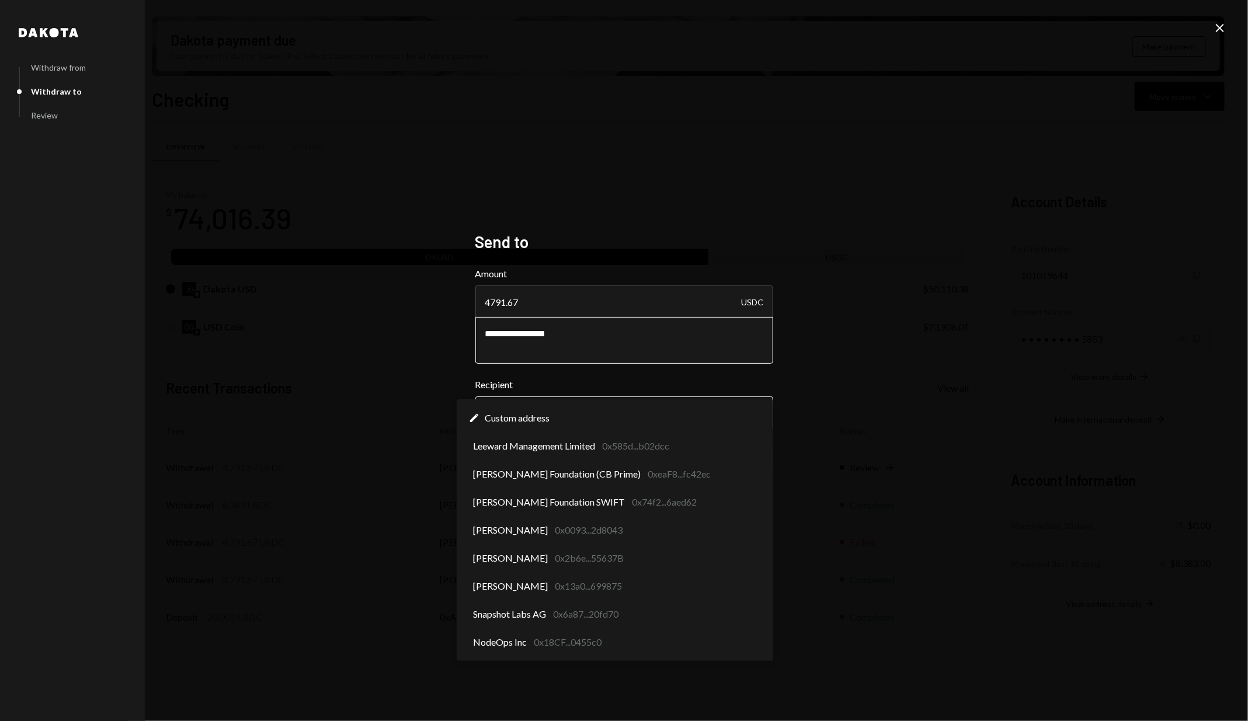
click at [602, 405] on body "K [PERSON_NAME] Foundatio... Caret Down Home Home Inbox Inbox Activities Transa…" at bounding box center [624, 360] width 1248 height 721
select select "**********"
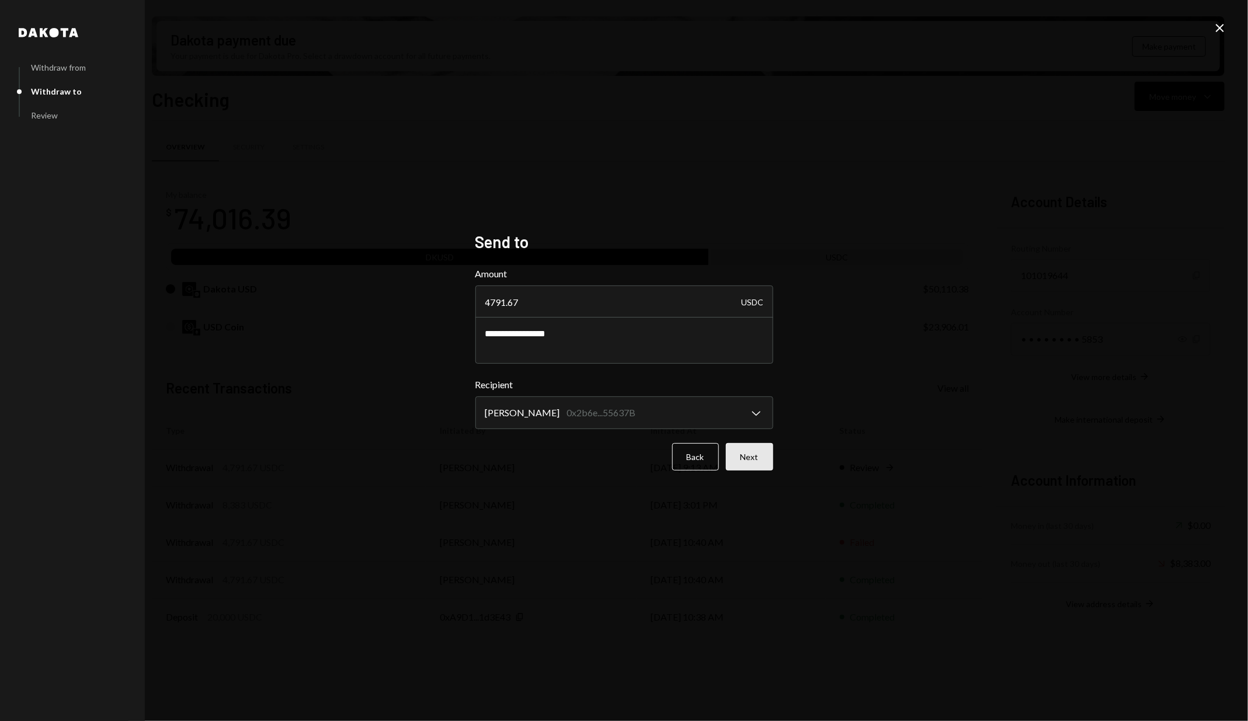
click at [770, 461] on button "Next" at bounding box center [749, 456] width 47 height 27
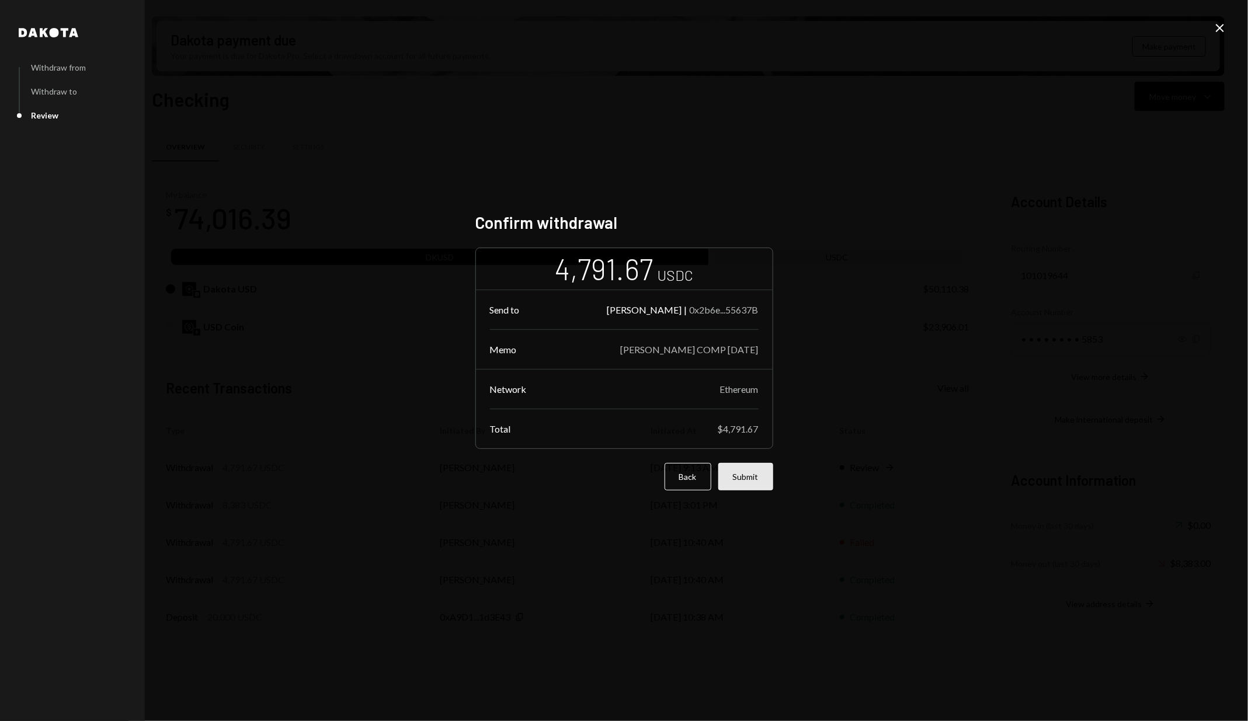
click at [763, 474] on button "Submit" at bounding box center [745, 476] width 55 height 27
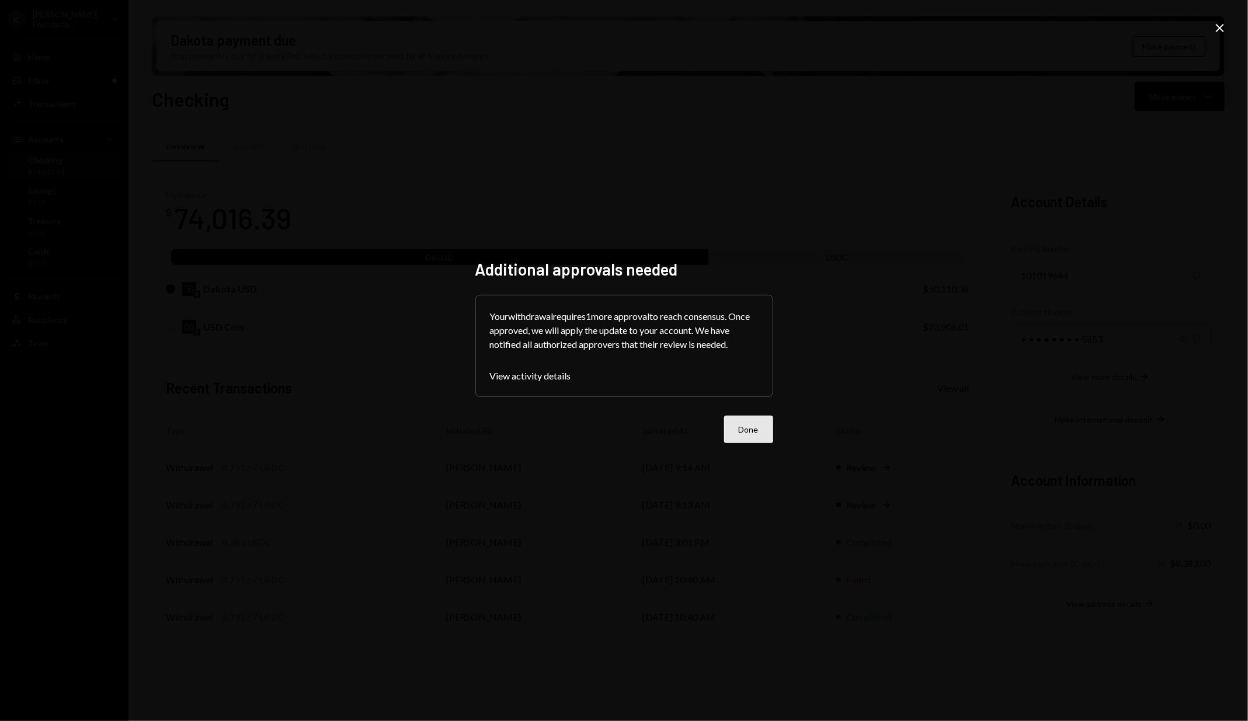
click at [764, 430] on button "Done" at bounding box center [748, 429] width 49 height 27
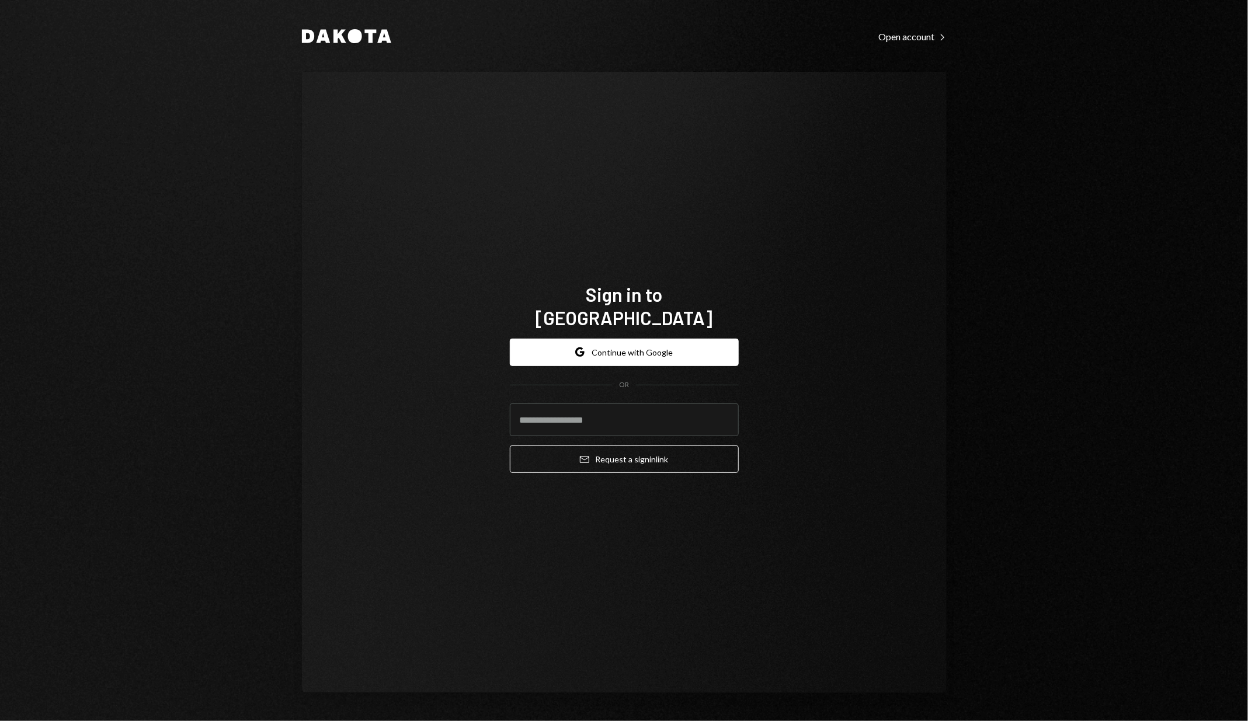
click at [0, 721] on com-1password-button at bounding box center [0, 721] width 0 height 0
click at [727, 234] on div "Sign in to [GEOGRAPHIC_DATA] Google Continue with Google OR Email Request a sig…" at bounding box center [624, 382] width 645 height 621
click at [665, 415] on input "email" at bounding box center [624, 420] width 229 height 33
click at [714, 226] on div "Sign in to [GEOGRAPHIC_DATA] Google Continue with Google OR Email Request a sig…" at bounding box center [624, 382] width 645 height 621
click at [622, 406] on input "email" at bounding box center [624, 420] width 229 height 33
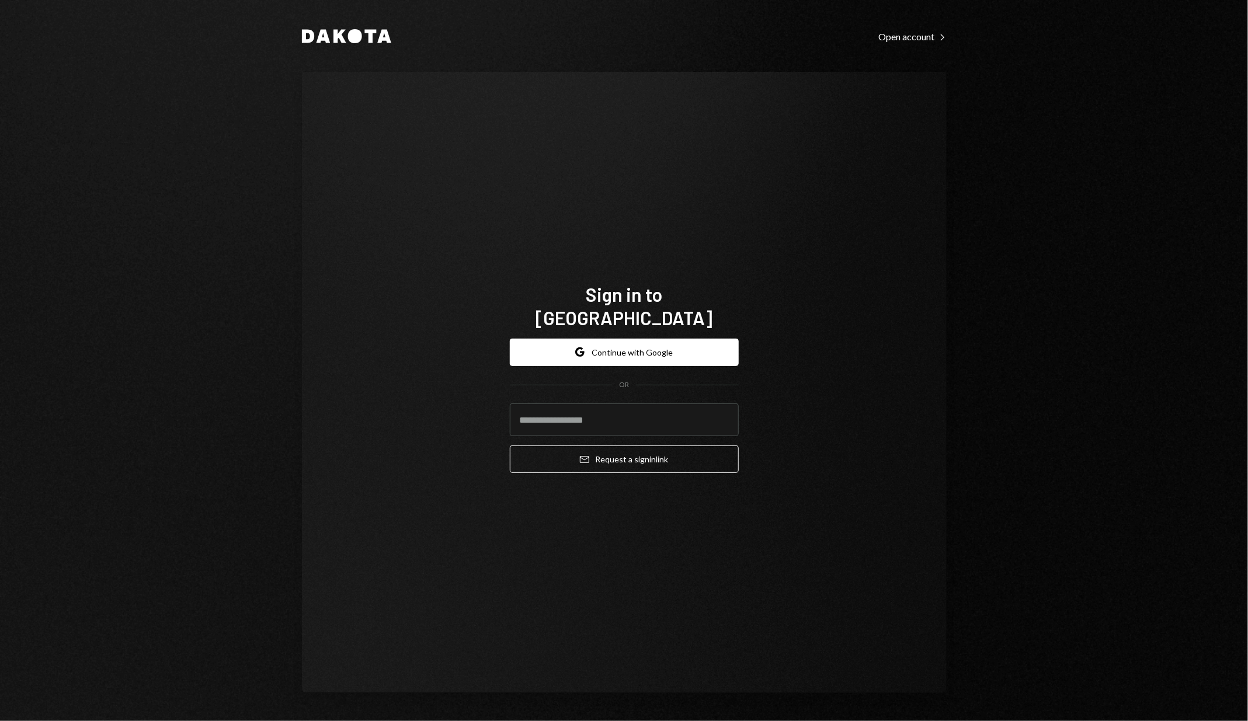
type input "**********"
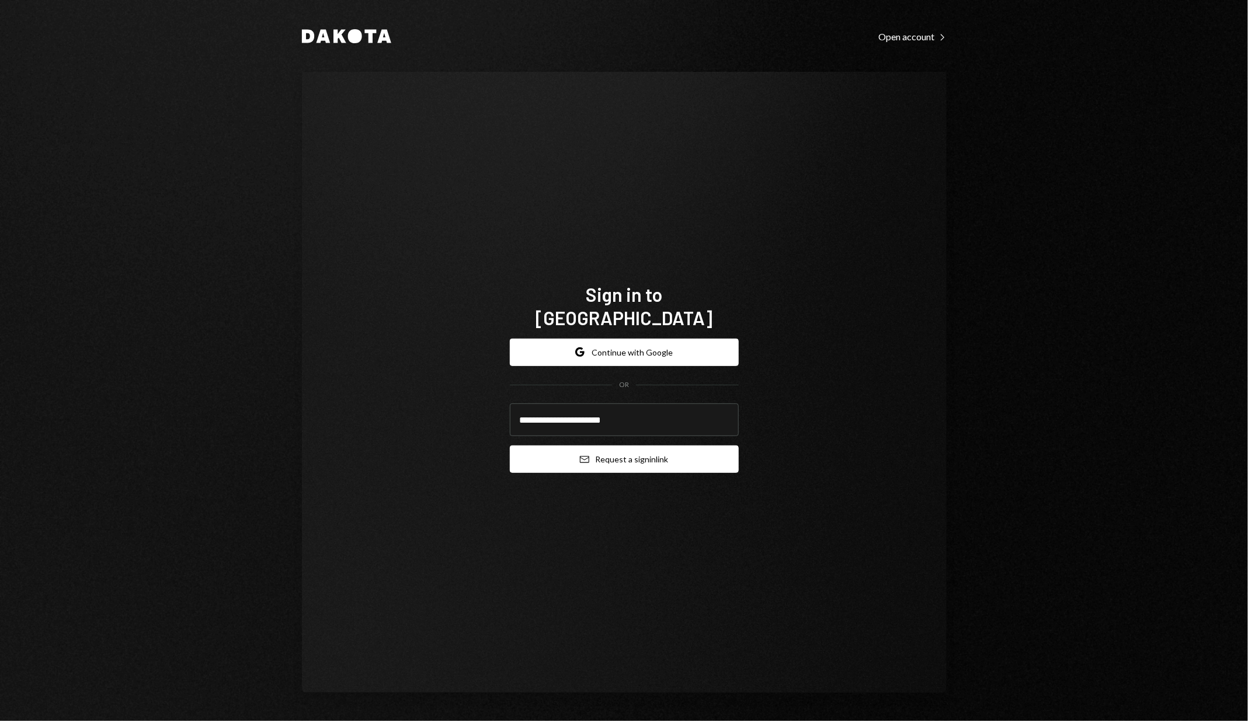
click at [614, 446] on button "Email Request a sign in link" at bounding box center [624, 459] width 229 height 27
